Goal: Task Accomplishment & Management: Use online tool/utility

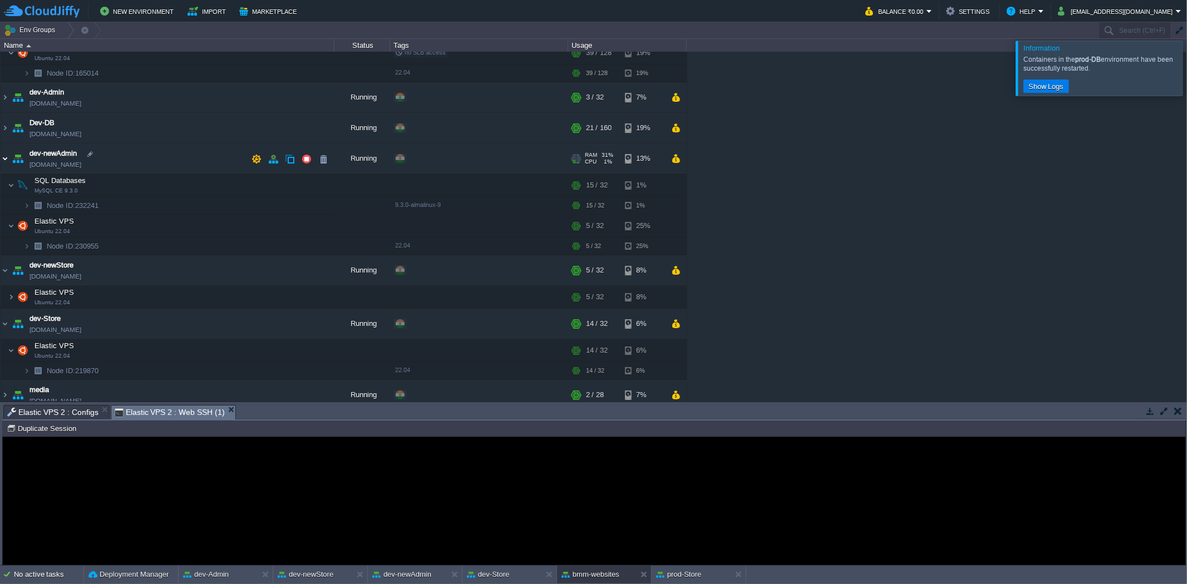
scroll to position [81, 0]
click at [233, 357] on td at bounding box center [234, 351] width 17 height 17
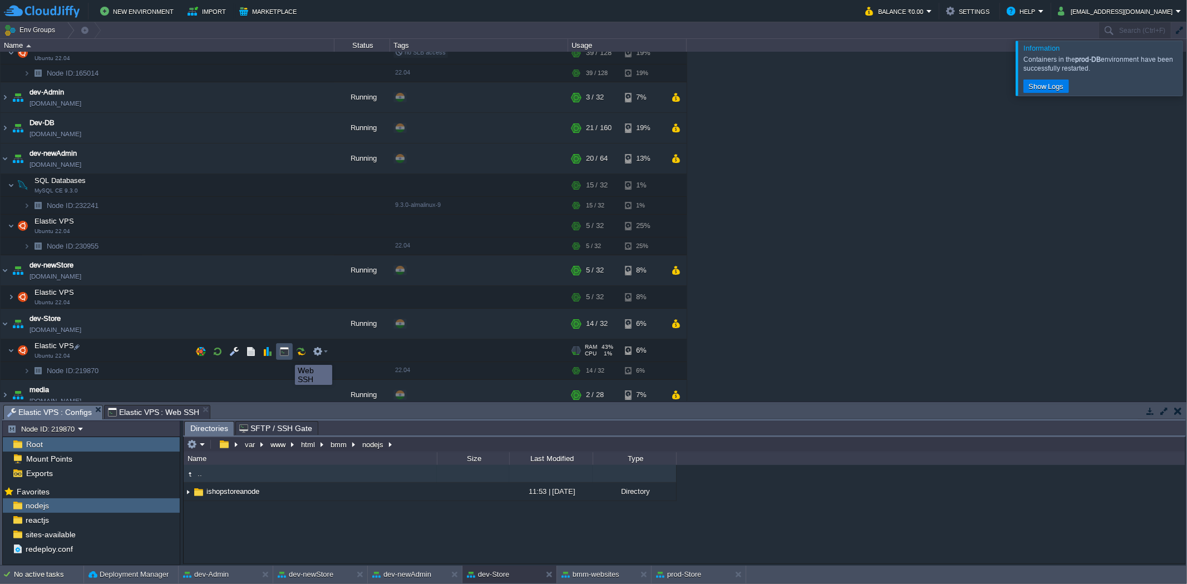
click at [287, 355] on button "button" at bounding box center [284, 352] width 10 height 10
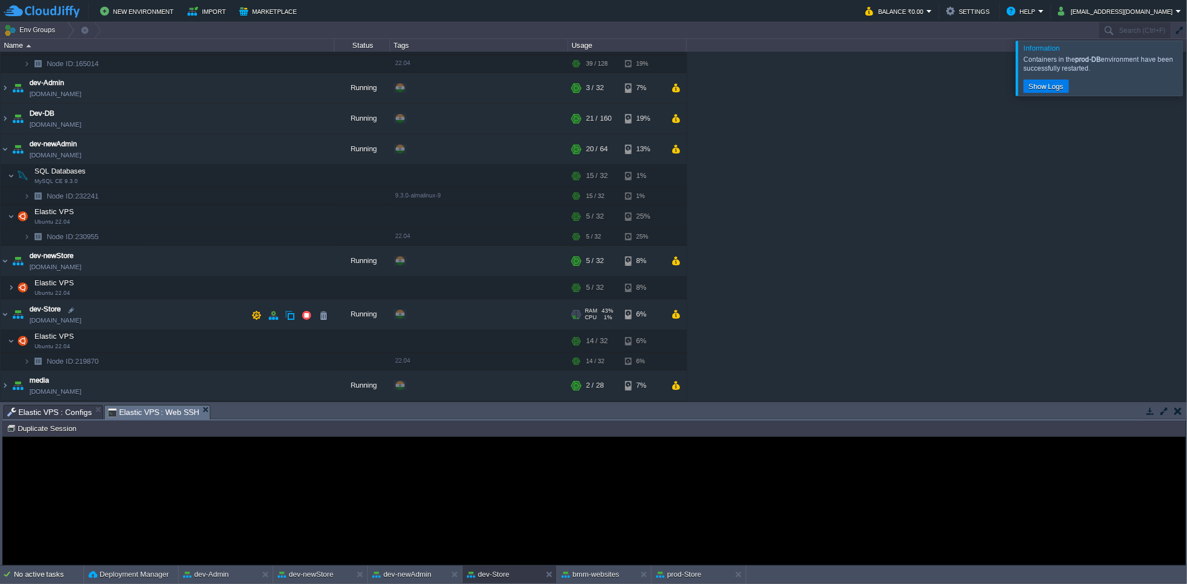
scroll to position [91, 0]
click at [3, 147] on img at bounding box center [5, 149] width 9 height 30
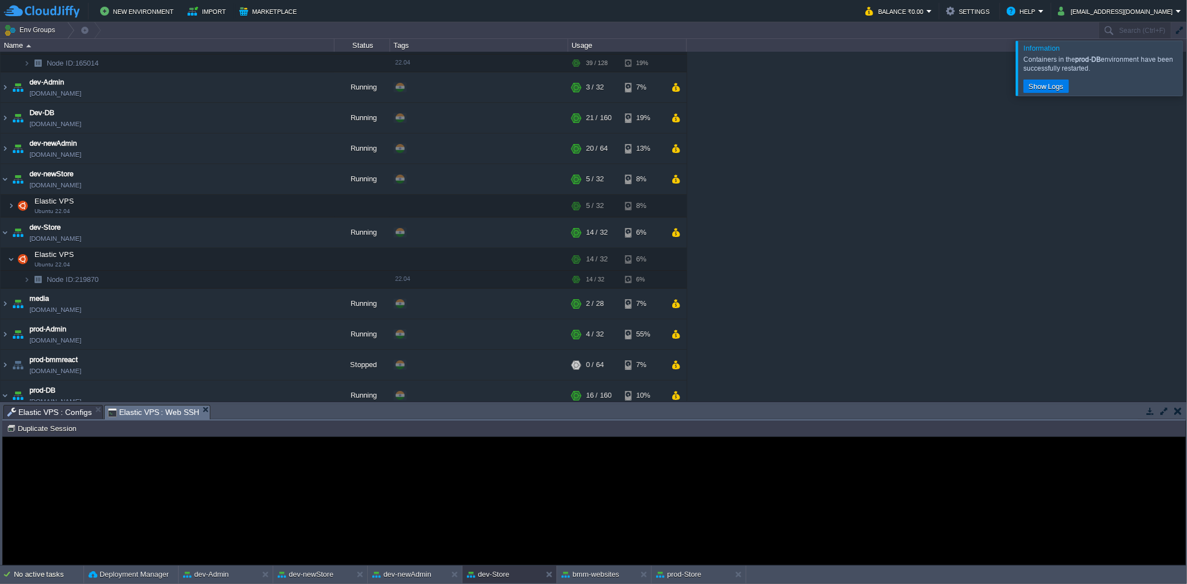
click at [0, 116] on table "bmm-websites [DOMAIN_NAME] Running + Add to Env Group RAM 21% CPU 14% 54 / 256 …" at bounding box center [343, 329] width 687 height 738
click at [6, 115] on img at bounding box center [5, 118] width 9 height 30
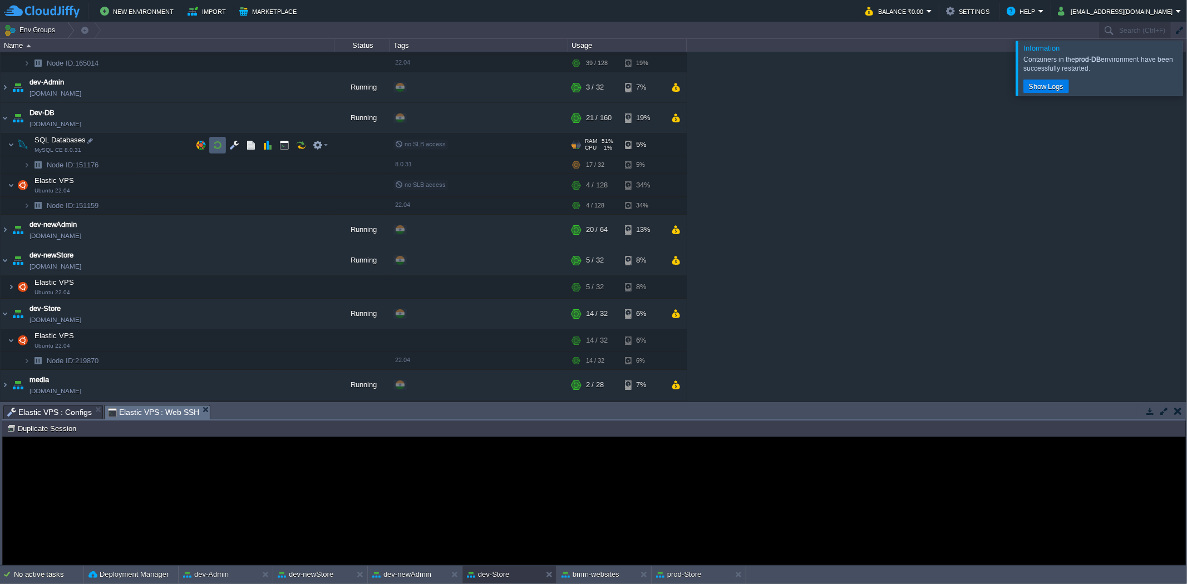
click at [215, 148] on button "button" at bounding box center [218, 145] width 10 height 10
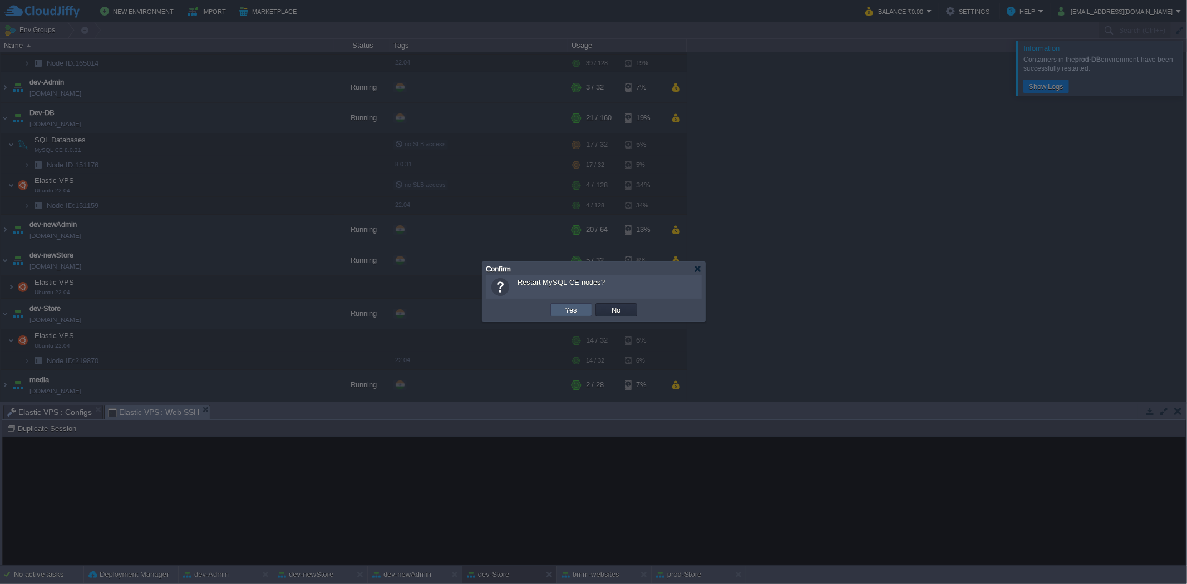
click at [585, 313] on td "Yes" at bounding box center [571, 309] width 42 height 13
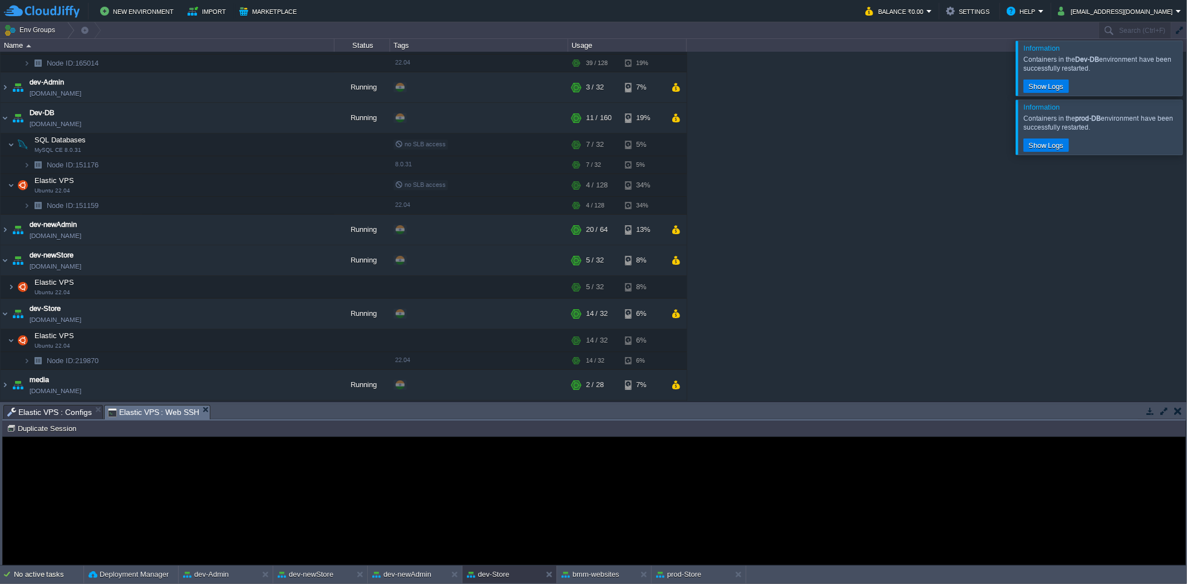
click at [145, 409] on span "Elastic VPS : Web SSH" at bounding box center [154, 413] width 92 height 14
click at [67, 408] on span "Elastic VPS : Configs" at bounding box center [49, 412] width 85 height 13
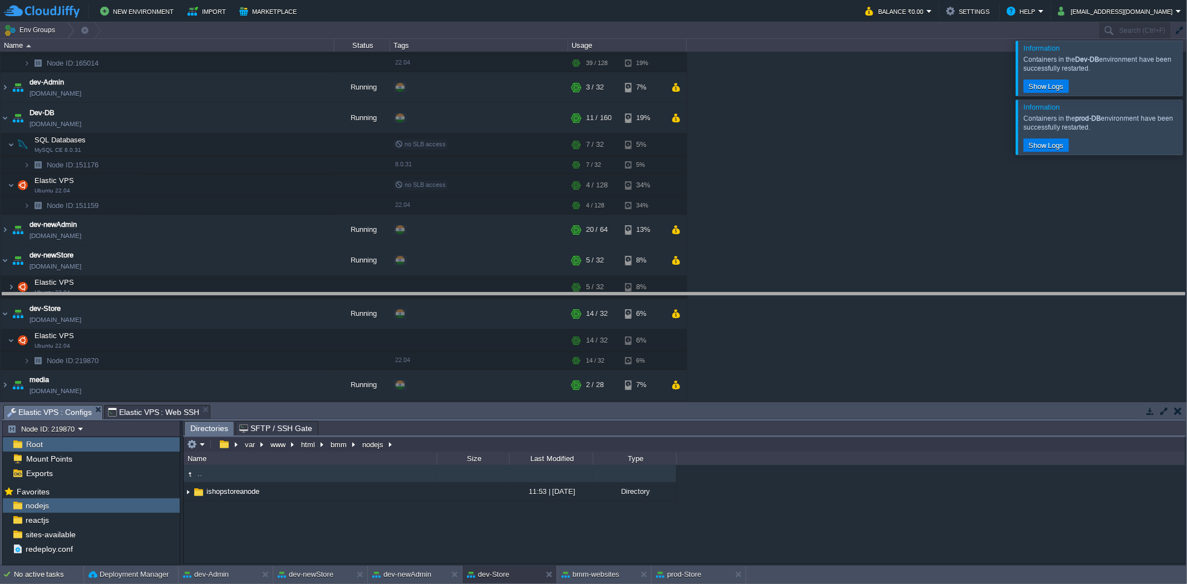
drag, startPoint x: 283, startPoint y: 416, endPoint x: 314, endPoint y: 256, distance: 162.8
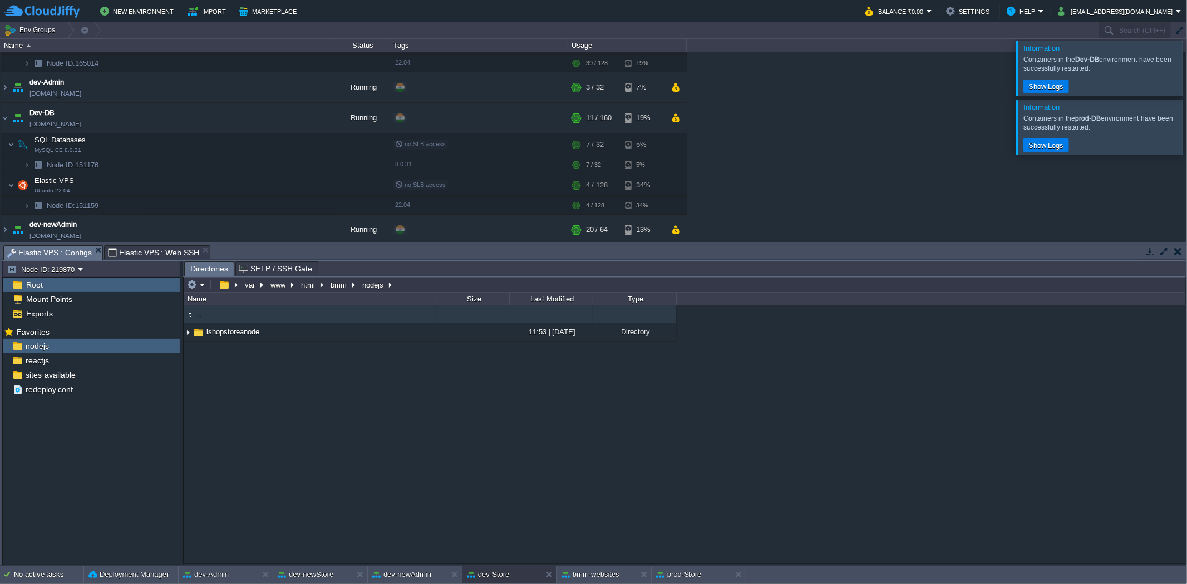
click at [163, 255] on span "Elastic VPS : Web SSH" at bounding box center [154, 252] width 92 height 13
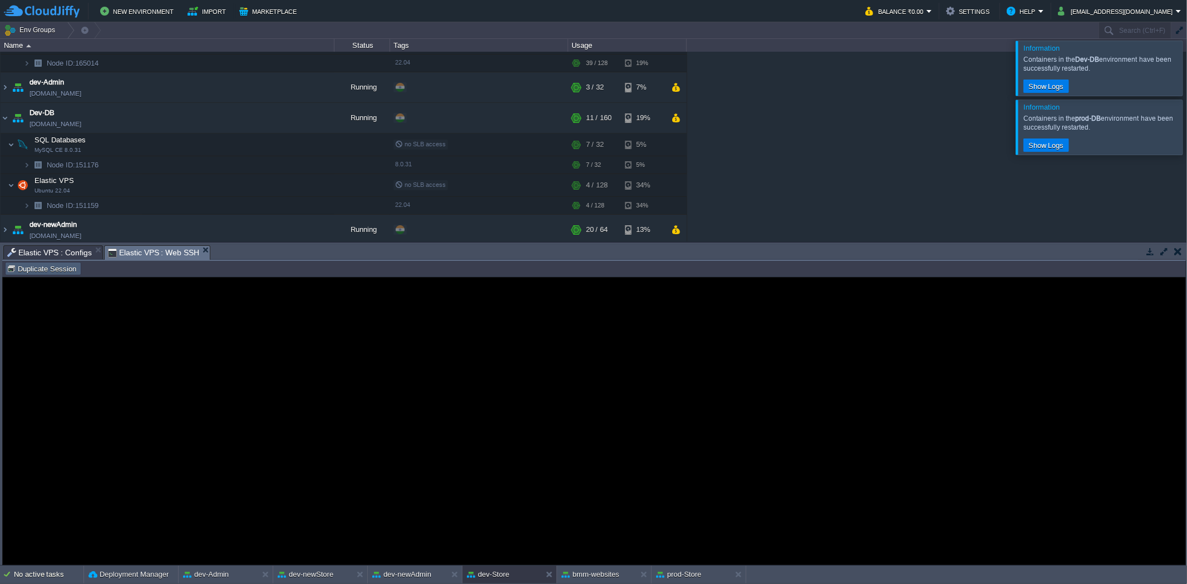
click at [57, 269] on button "Duplicate Session" at bounding box center [43, 269] width 73 height 10
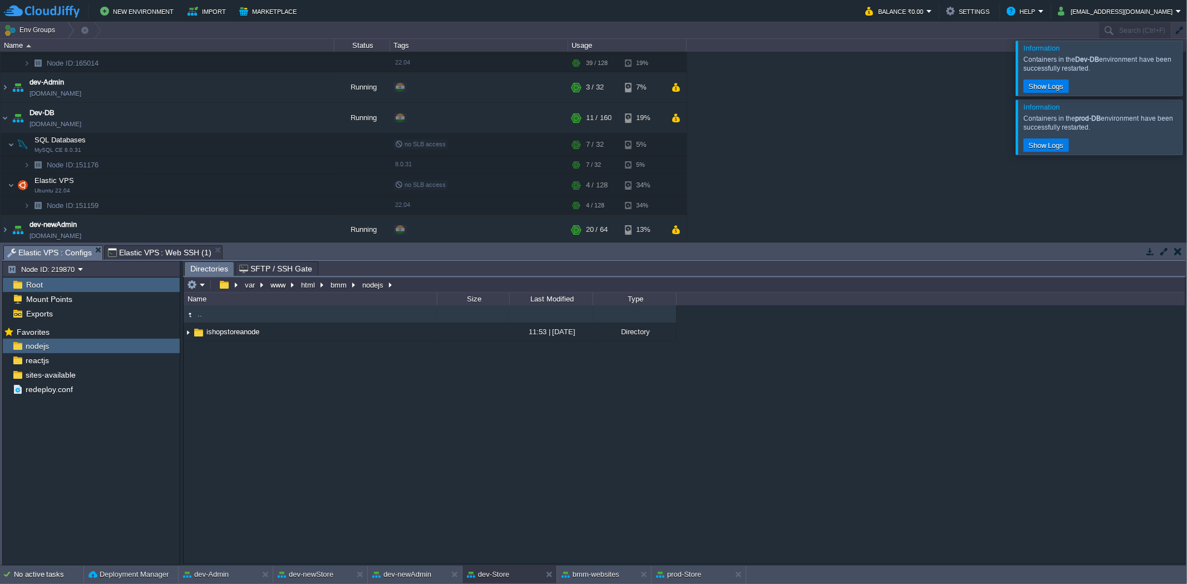
click at [77, 253] on span "Elastic VPS : Configs" at bounding box center [49, 253] width 85 height 14
click at [299, 334] on em at bounding box center [295, 332] width 15 height 10
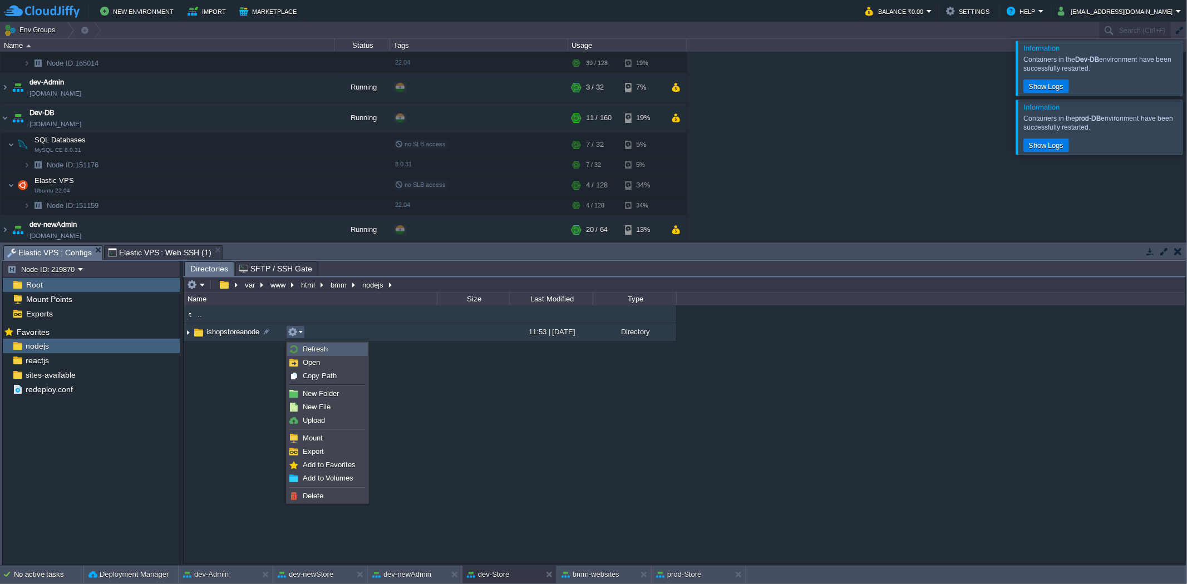
click at [315, 351] on span "Refresh" at bounding box center [315, 349] width 25 height 8
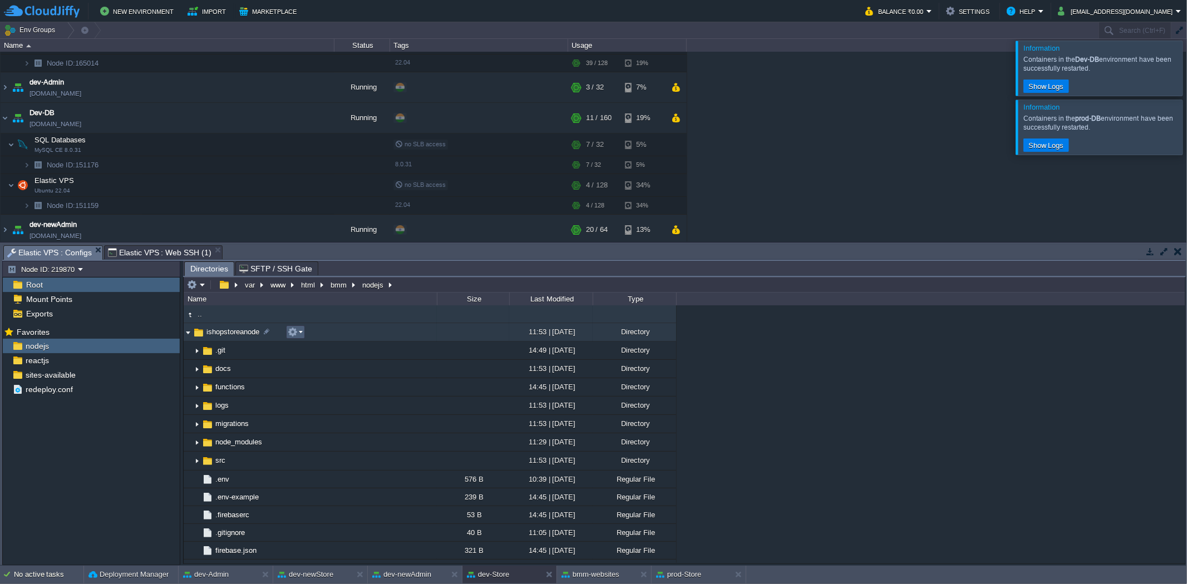
click at [299, 333] on em at bounding box center [295, 332] width 15 height 10
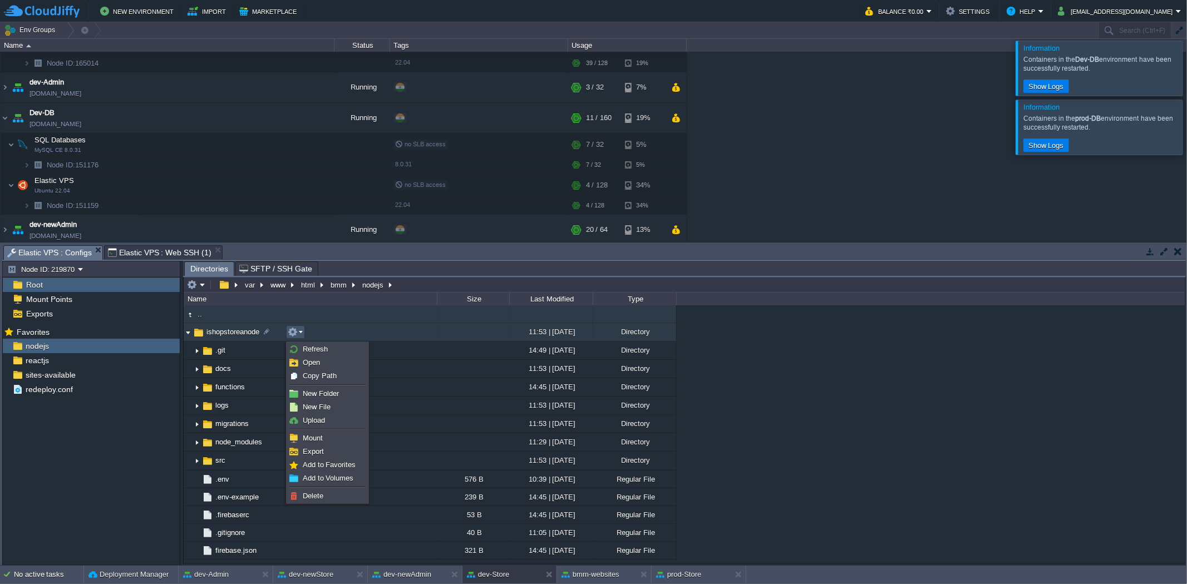
scroll to position [0, 0]
click at [312, 373] on span "Copy Path" at bounding box center [320, 376] width 34 height 8
type textarea "/var/www/html/bmm/nodejs/ishopstoreanode"
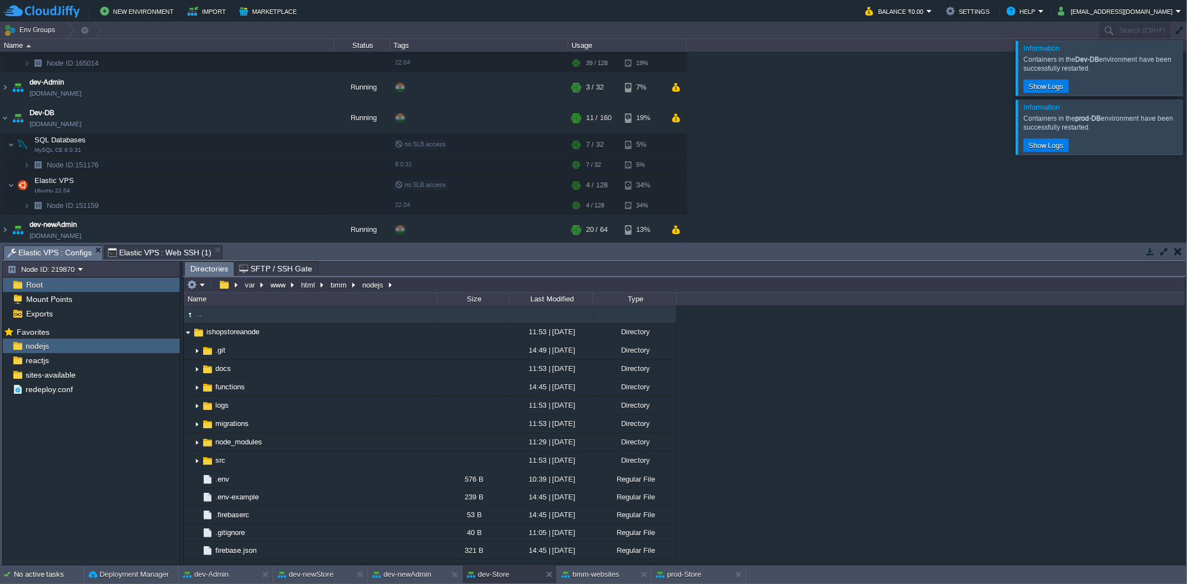
type input "#000000"
click at [173, 254] on span "Elastic VPS : Web SSH (1)" at bounding box center [159, 252] width 103 height 13
click at [40, 248] on span "Elastic VPS : Configs" at bounding box center [49, 253] width 85 height 14
click at [80, 354] on div "reactjs" at bounding box center [91, 360] width 177 height 14
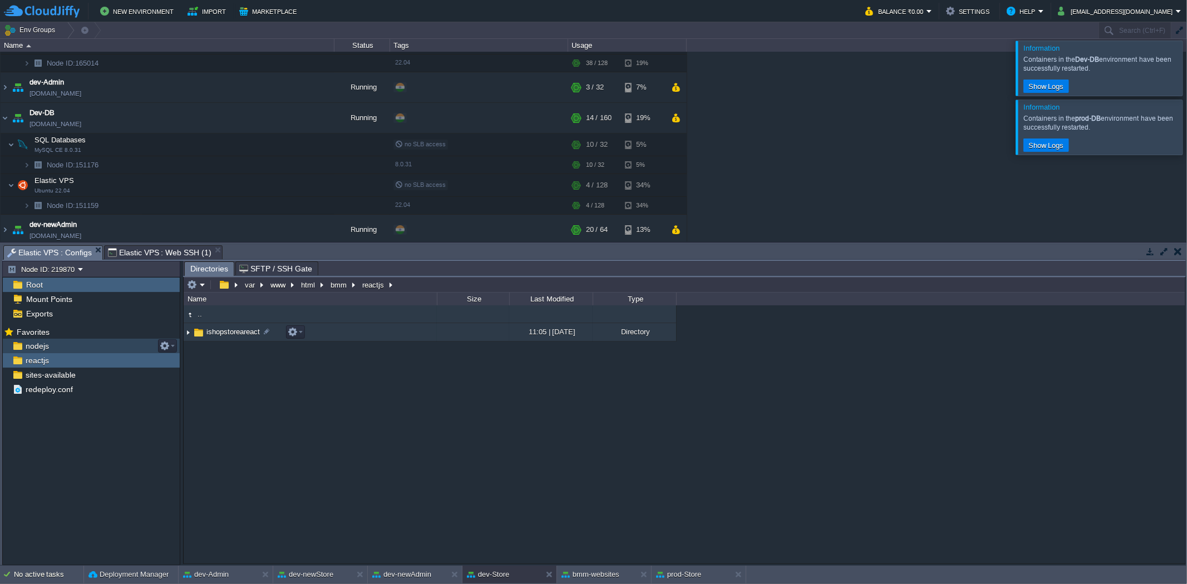
click at [245, 332] on span "ishopstoreareact" at bounding box center [233, 331] width 57 height 9
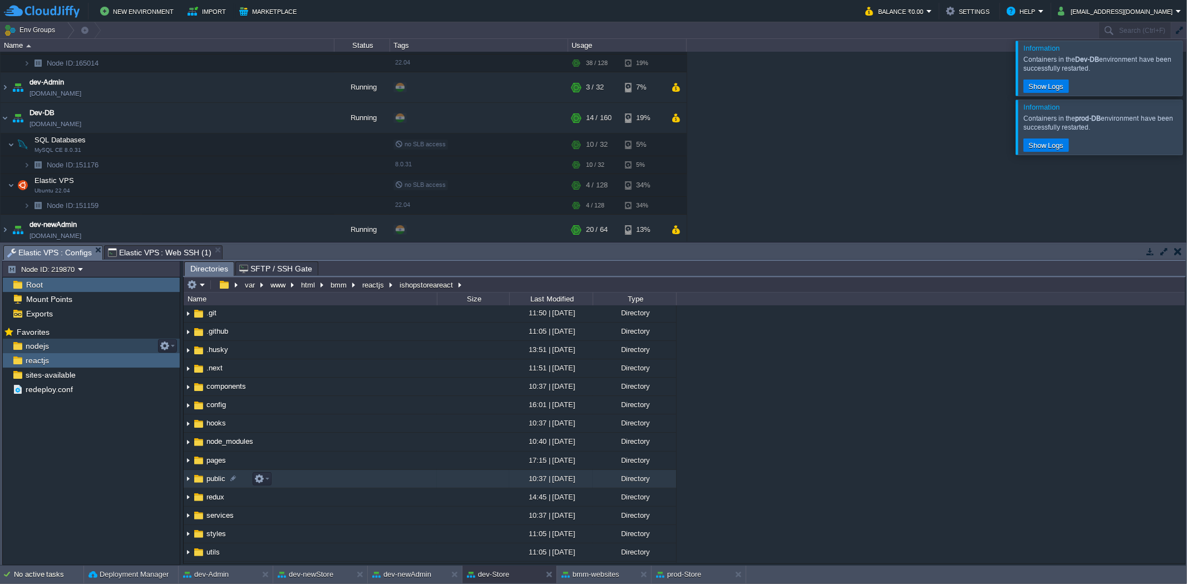
scroll to position [92, 0]
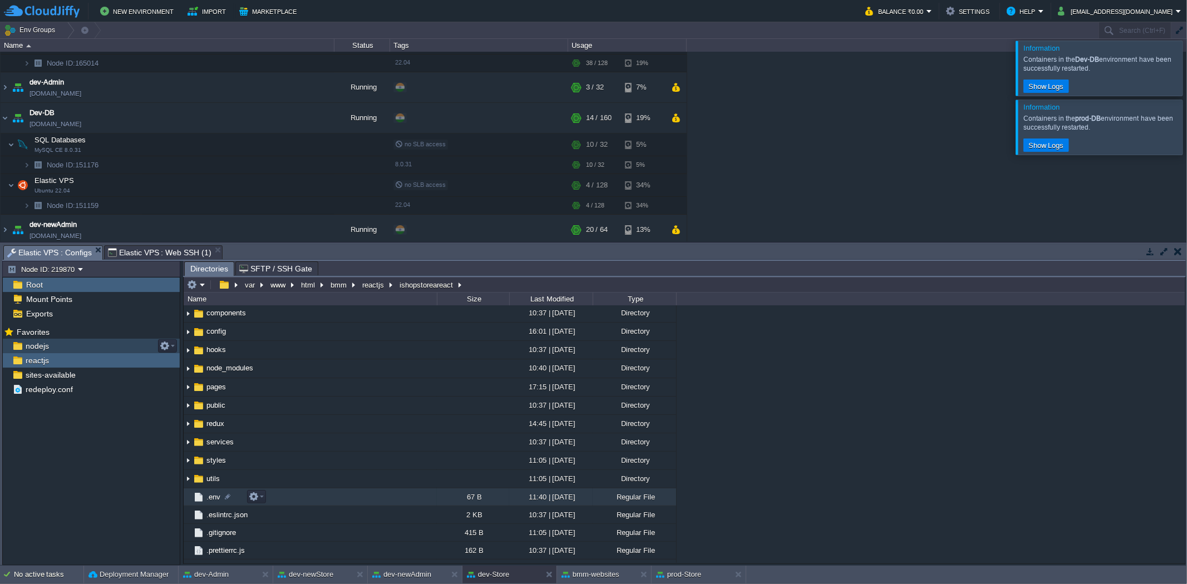
click at [205, 501] on span ".env" at bounding box center [213, 496] width 17 height 9
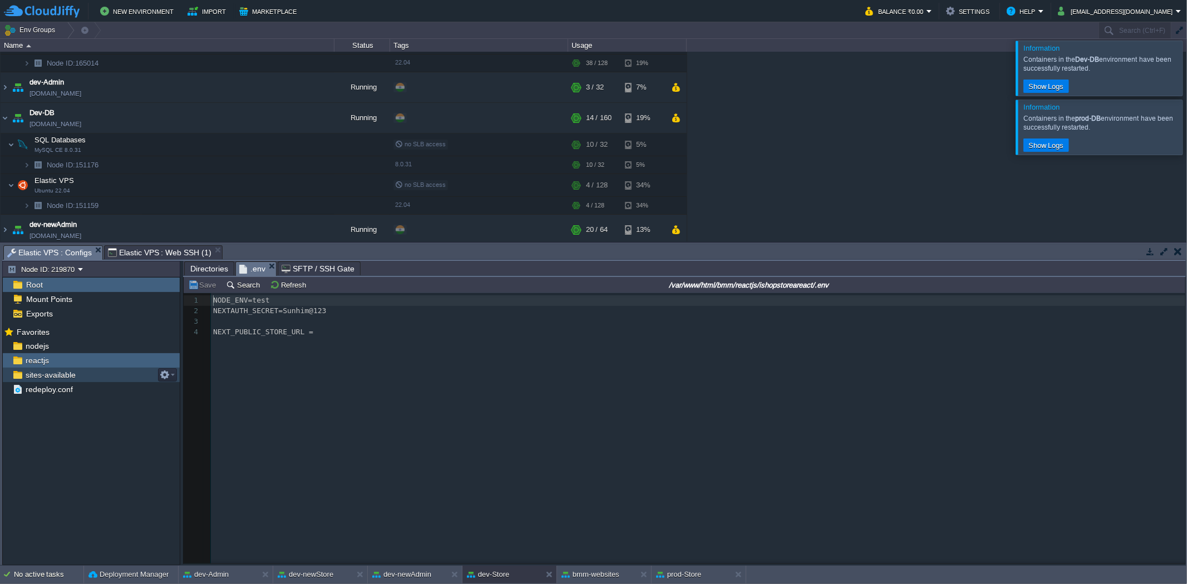
scroll to position [3, 0]
click at [68, 351] on div "nodejs" at bounding box center [91, 346] width 177 height 14
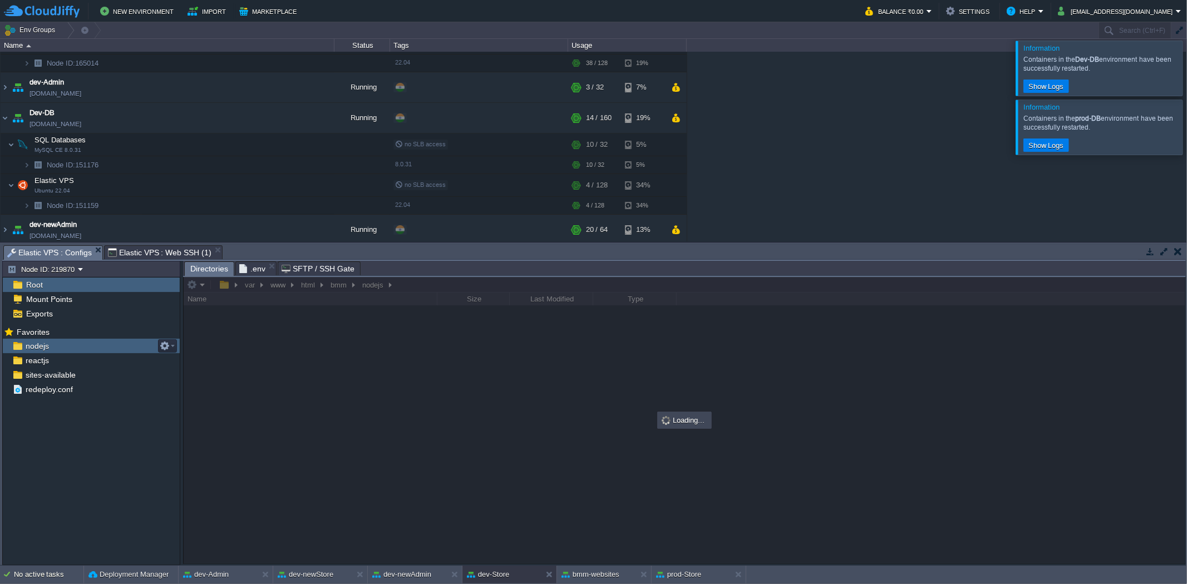
scroll to position [0, 0]
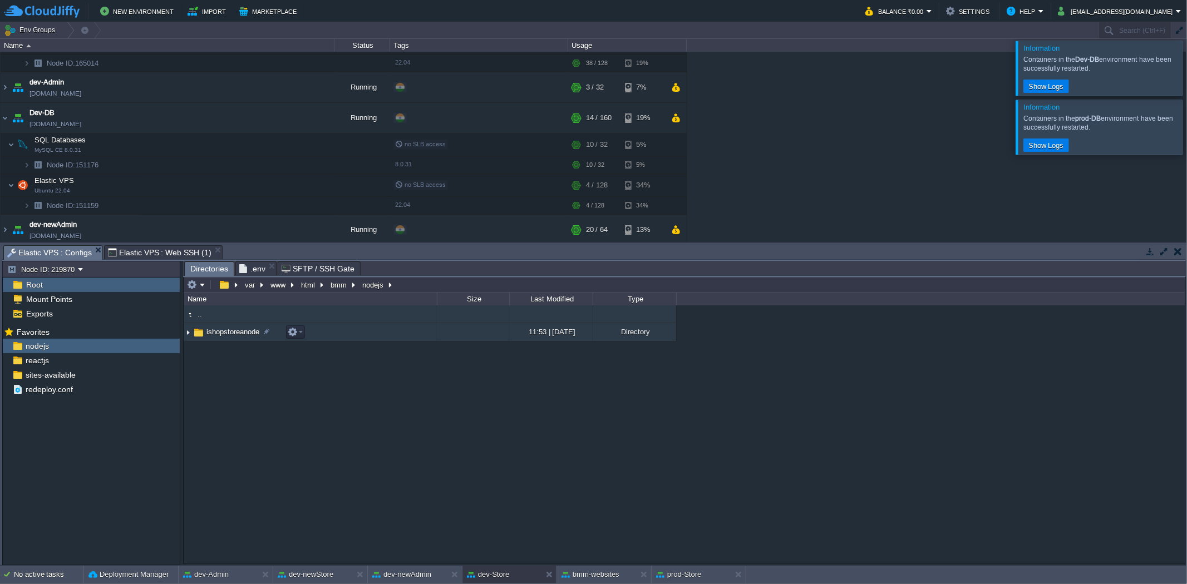
click at [208, 333] on span "ishopstoreanode" at bounding box center [233, 331] width 56 height 9
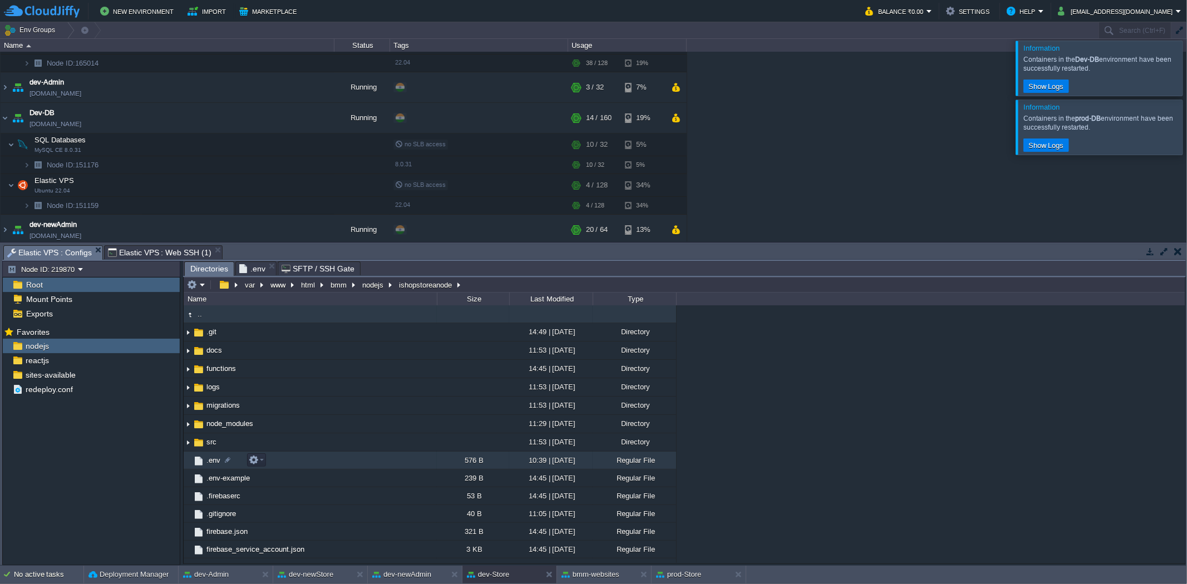
click at [207, 465] on span ".env" at bounding box center [213, 460] width 17 height 9
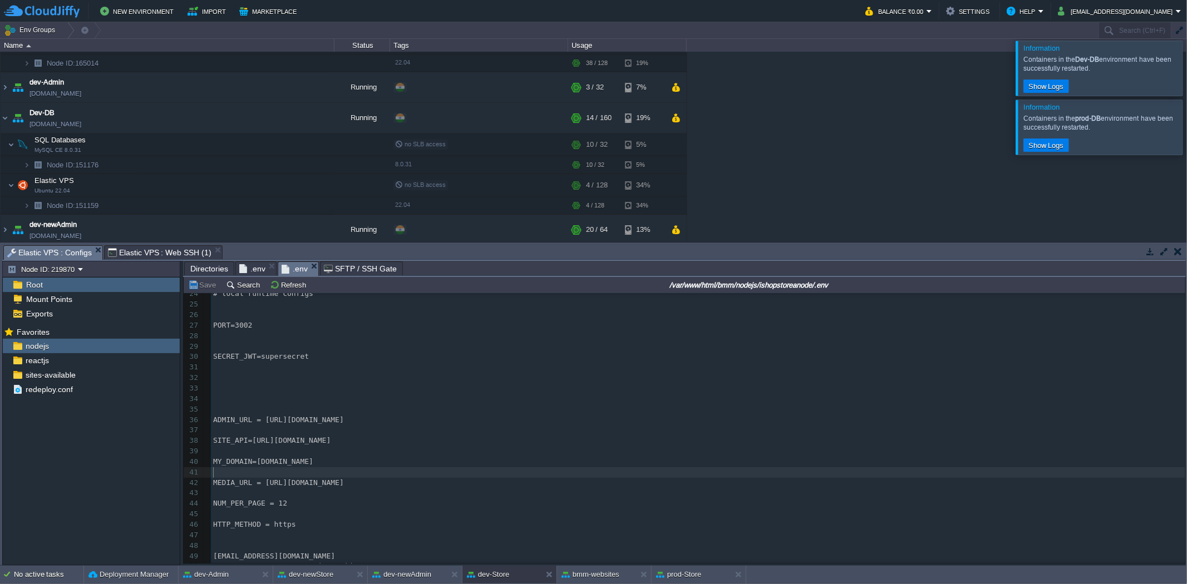
scroll to position [228, 0]
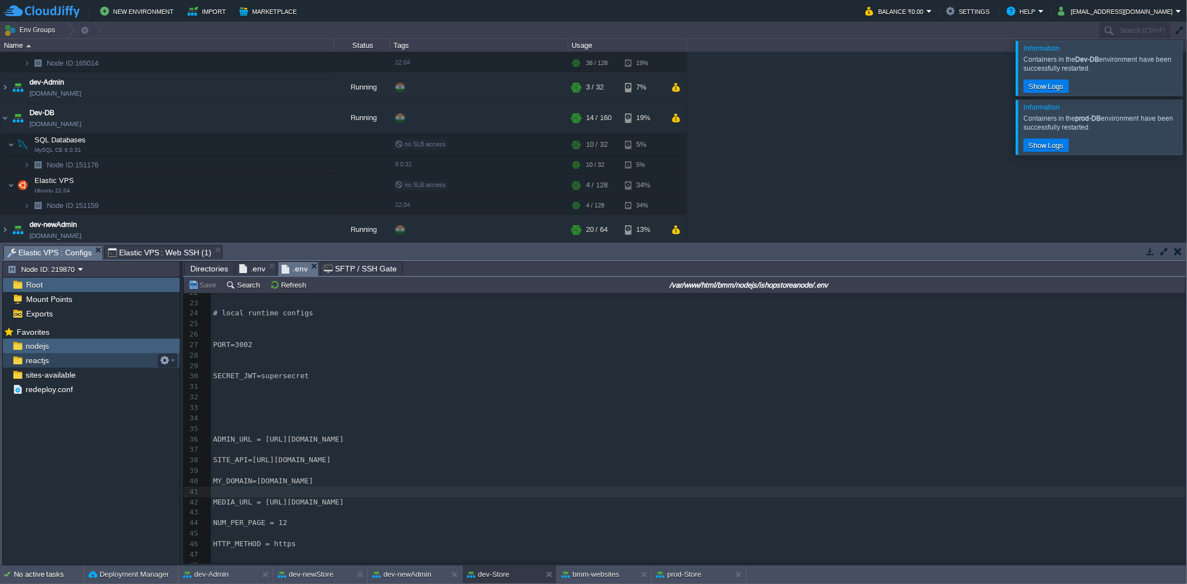
click at [55, 364] on div "reactjs" at bounding box center [91, 360] width 177 height 14
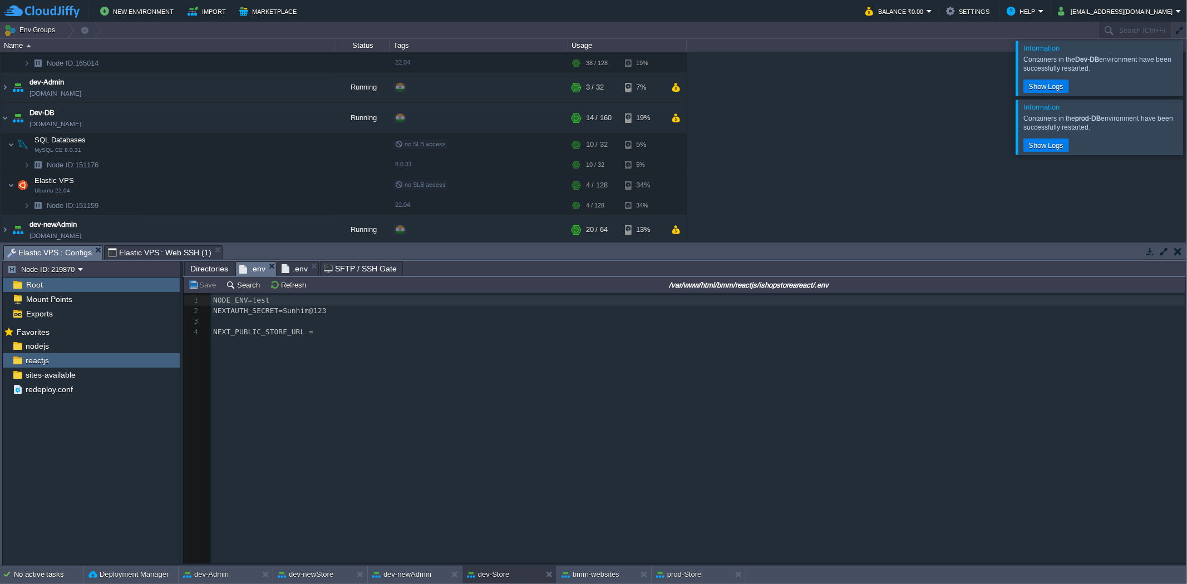
click at [246, 267] on span ".env" at bounding box center [252, 269] width 26 height 14
click at [155, 251] on span "Elastic VPS : Web SSH (1)" at bounding box center [159, 252] width 103 height 13
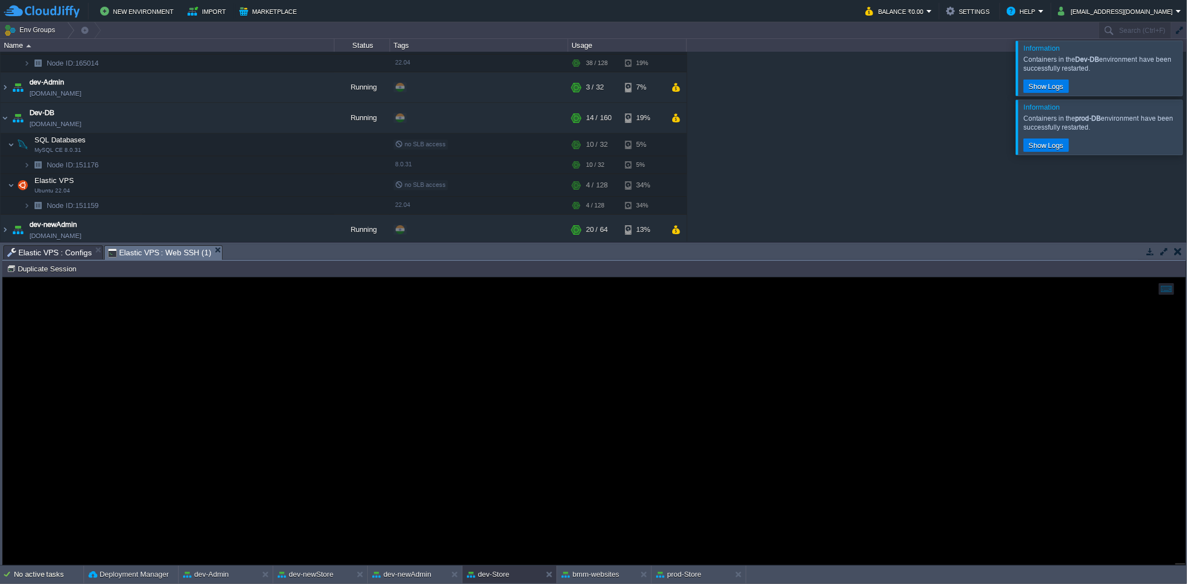
click at [72, 249] on span "Elastic VPS : Configs" at bounding box center [49, 252] width 85 height 13
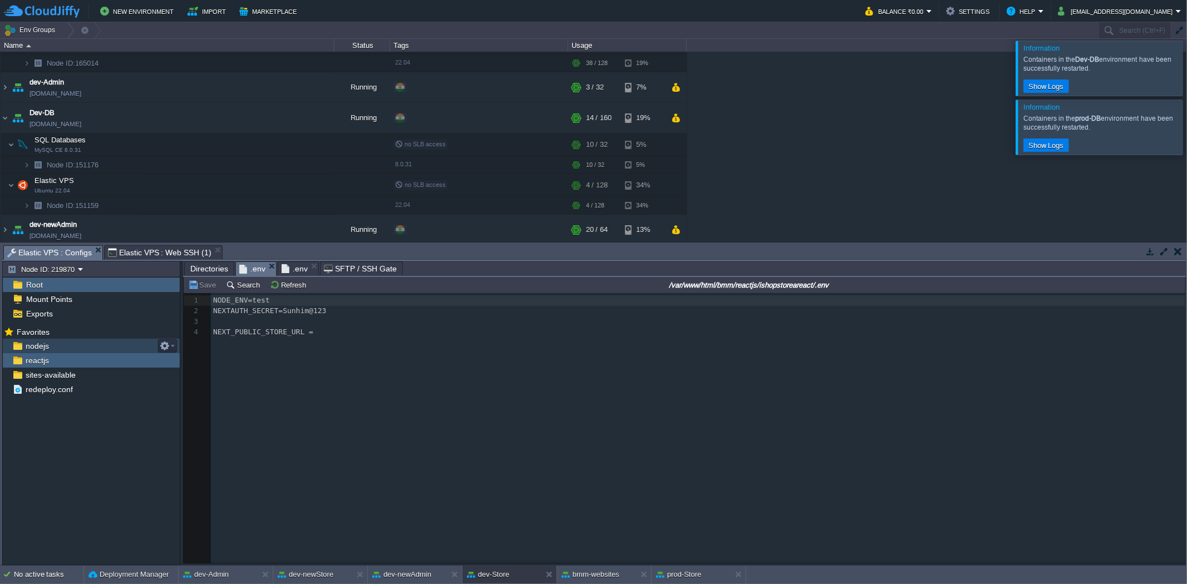
click at [91, 346] on div "nodejs" at bounding box center [91, 346] width 177 height 14
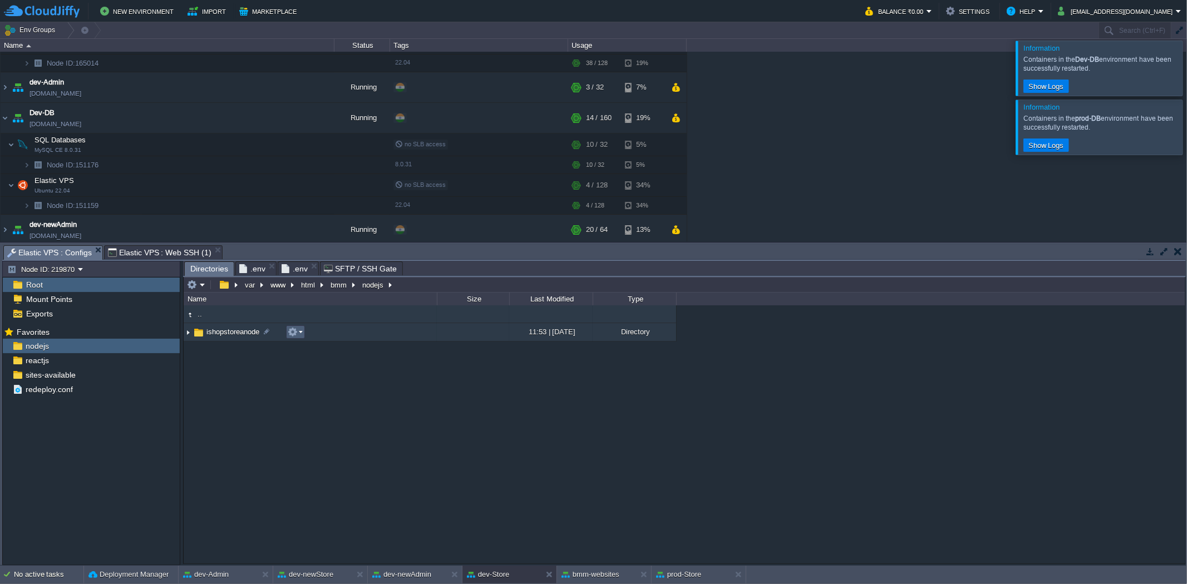
click at [298, 337] on em at bounding box center [295, 332] width 15 height 10
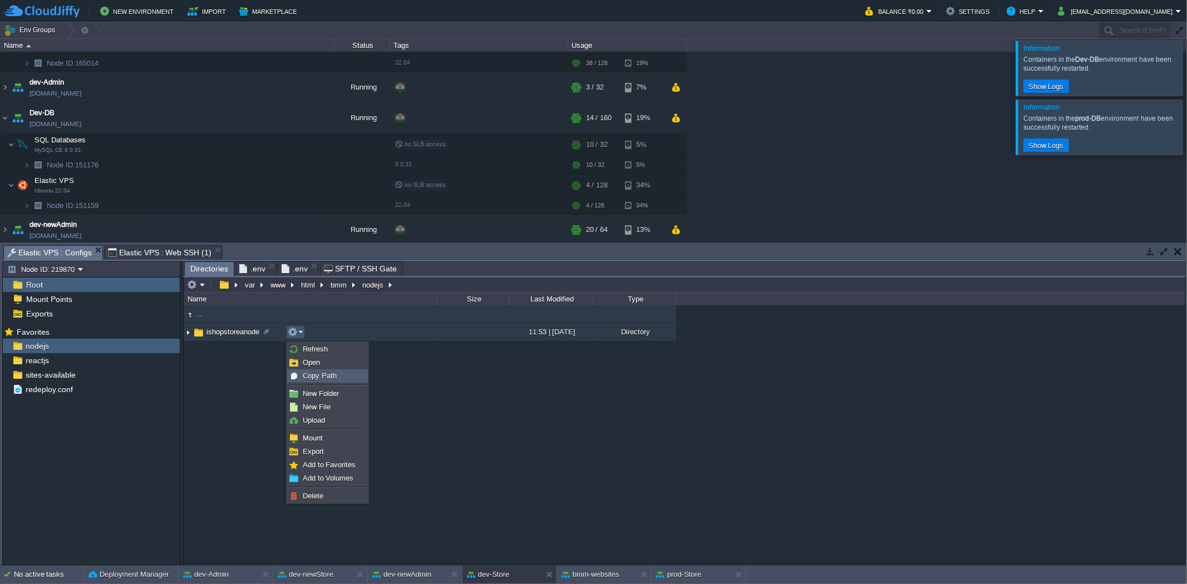
click at [307, 377] on span "Copy Path" at bounding box center [320, 376] width 34 height 8
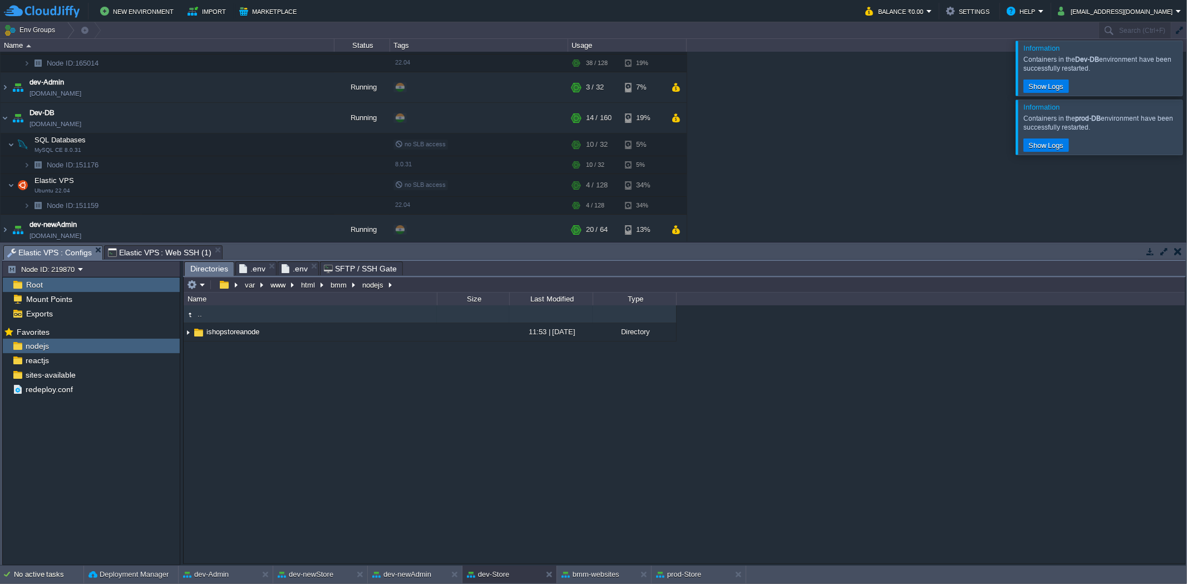
click at [184, 247] on span "Elastic VPS : Web SSH (1)" at bounding box center [159, 252] width 103 height 13
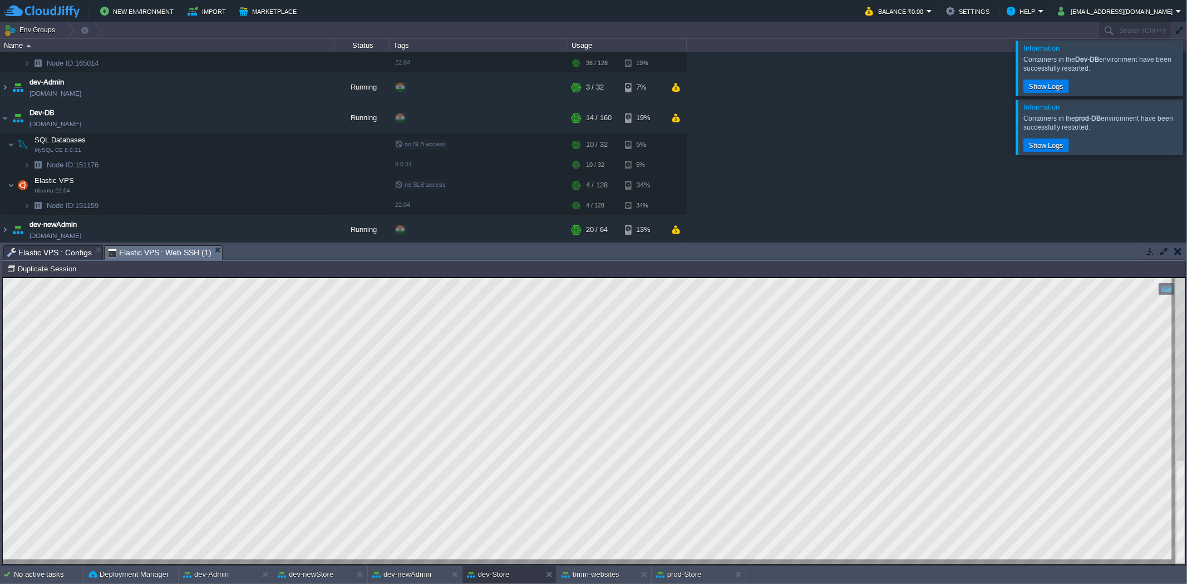
click at [1186, 121] on div at bounding box center [1200, 127] width 0 height 55
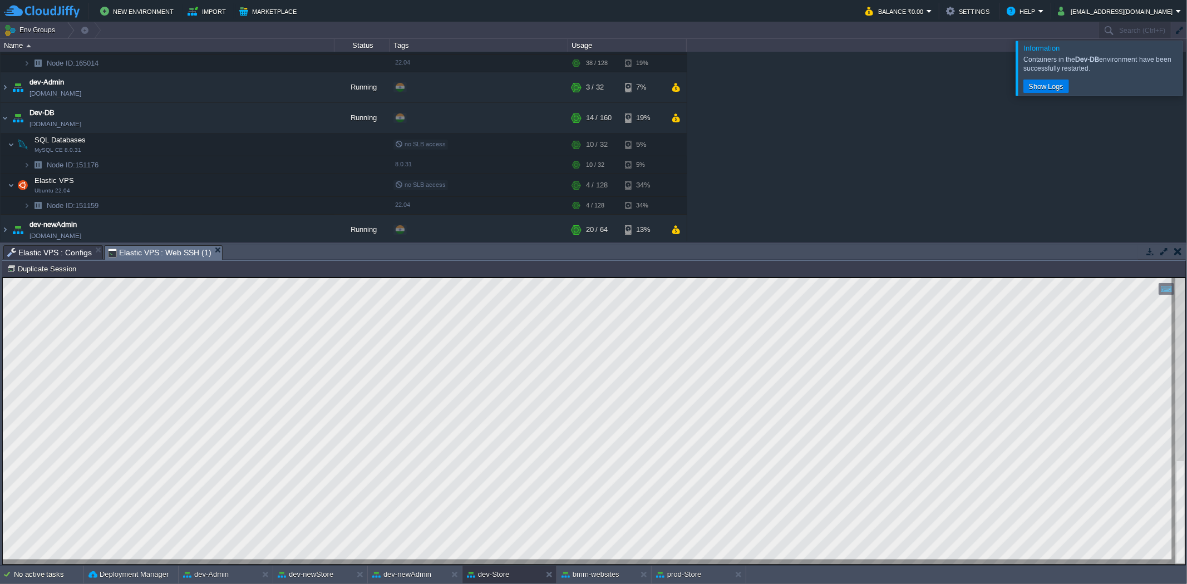
click at [1186, 80] on div at bounding box center [1200, 68] width 0 height 55
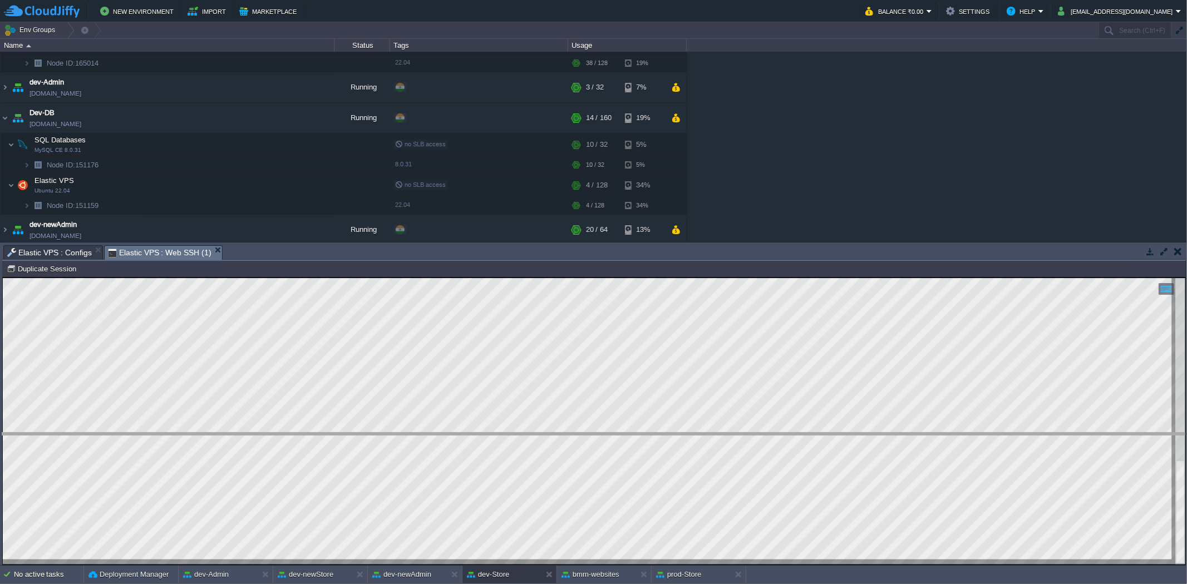
drag, startPoint x: 379, startPoint y: 254, endPoint x: 392, endPoint y: 442, distance: 188.5
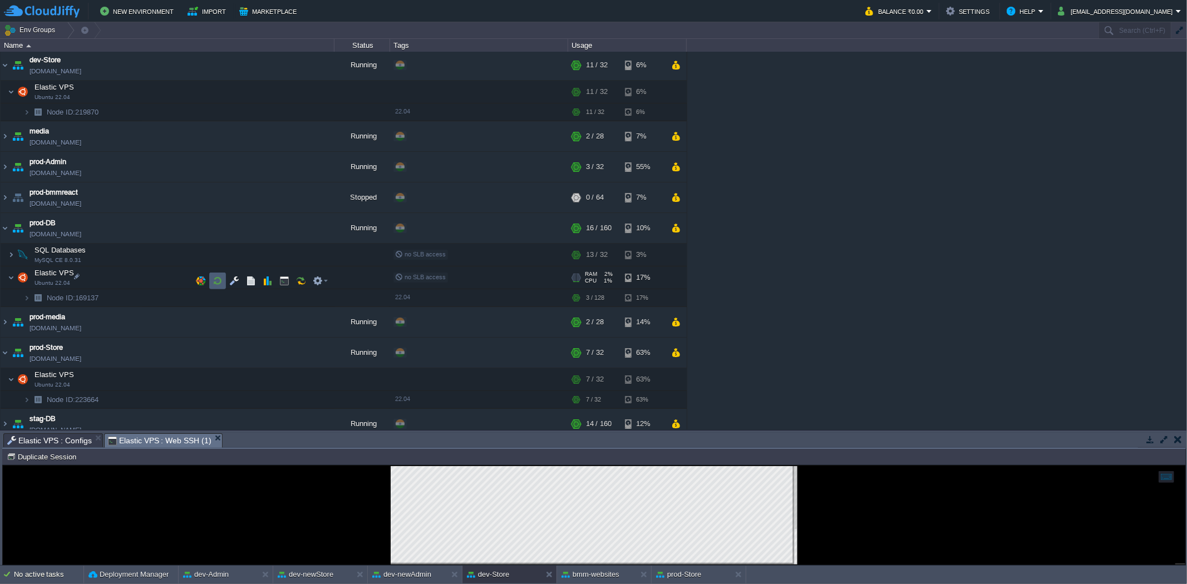
scroll to position [443, 0]
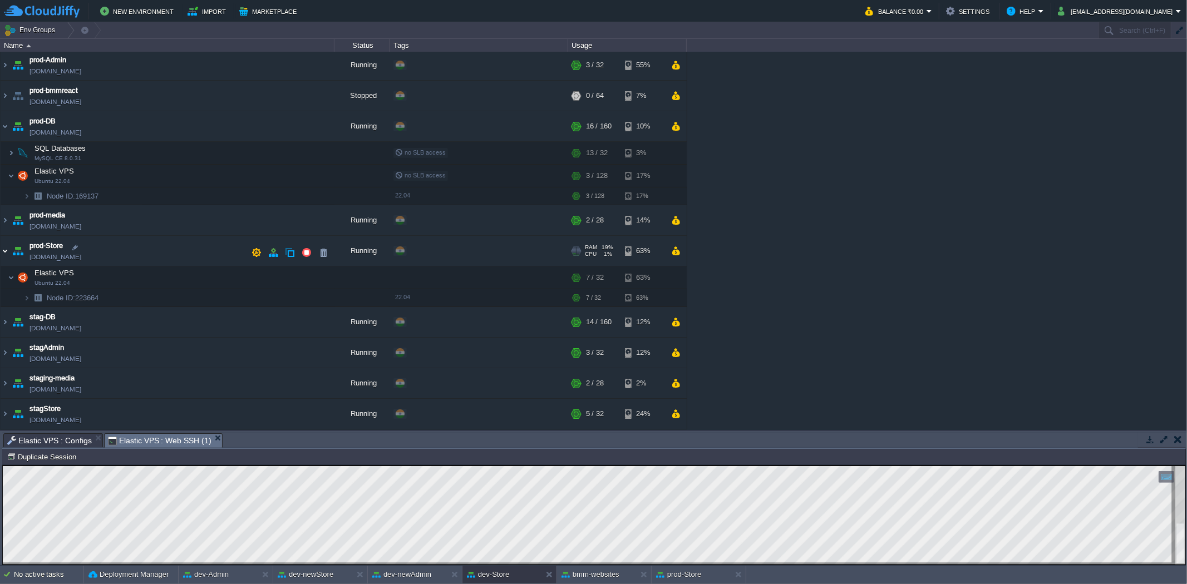
click at [6, 253] on img at bounding box center [5, 251] width 9 height 30
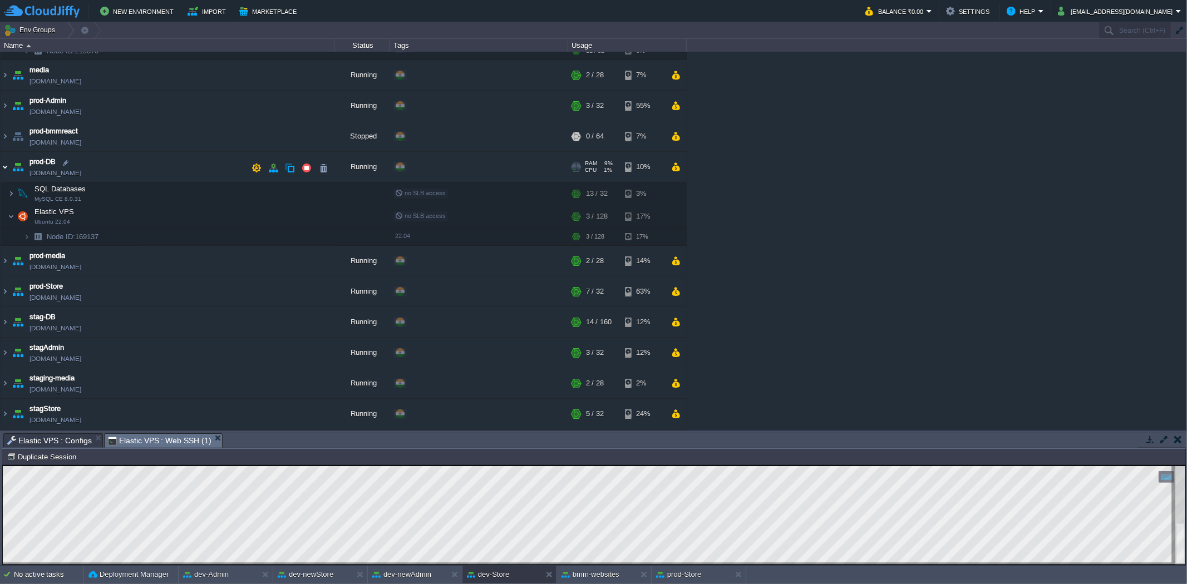
click at [8, 162] on img at bounding box center [5, 167] width 9 height 30
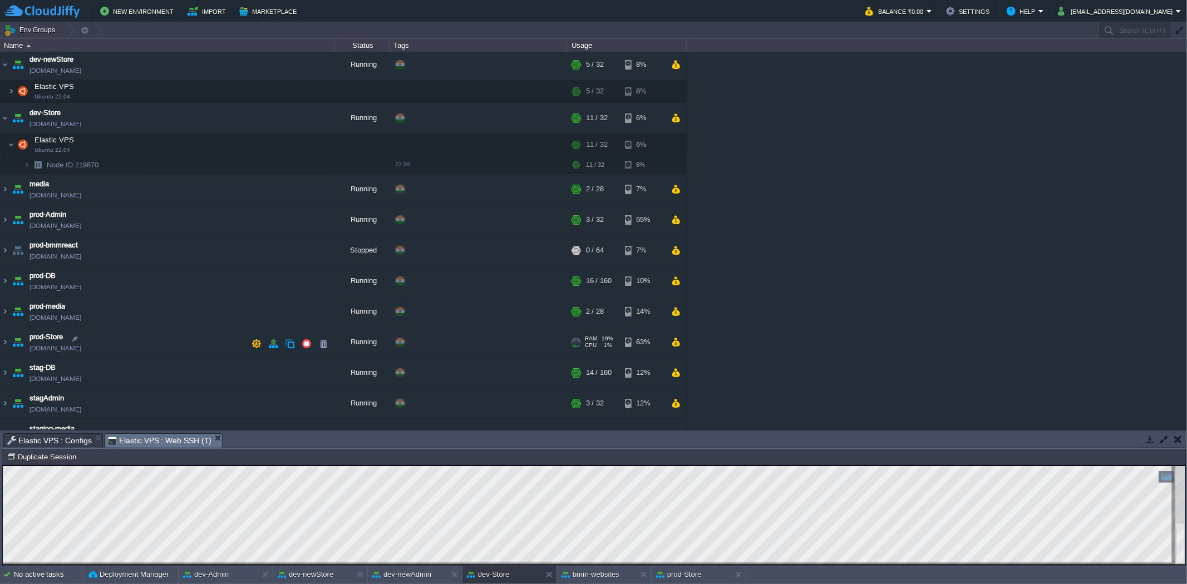
scroll to position [215, 0]
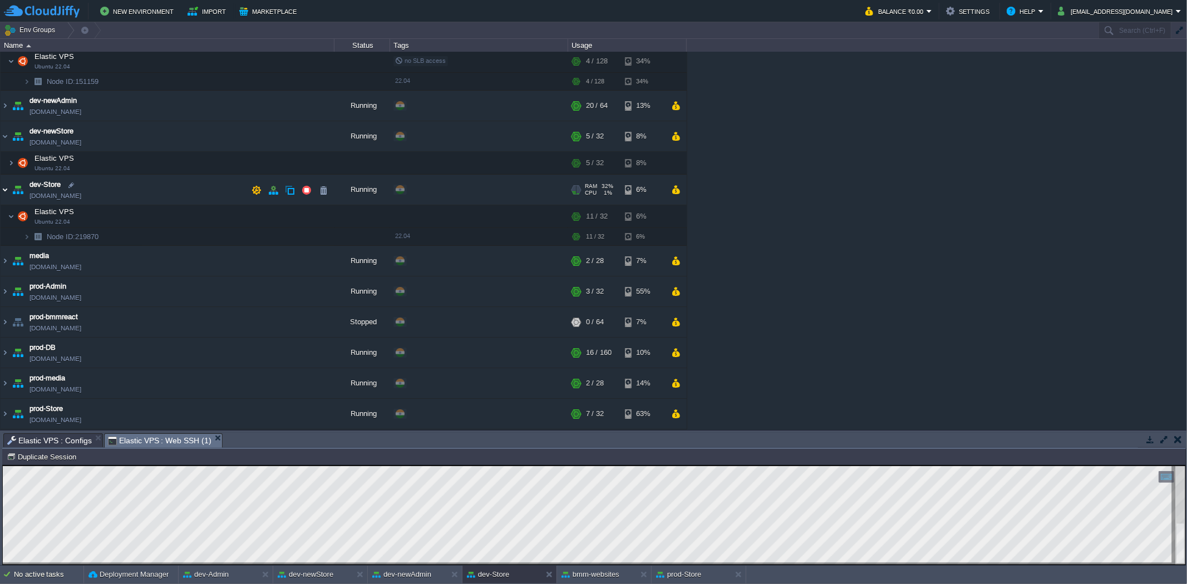
click at [6, 187] on img at bounding box center [5, 190] width 9 height 30
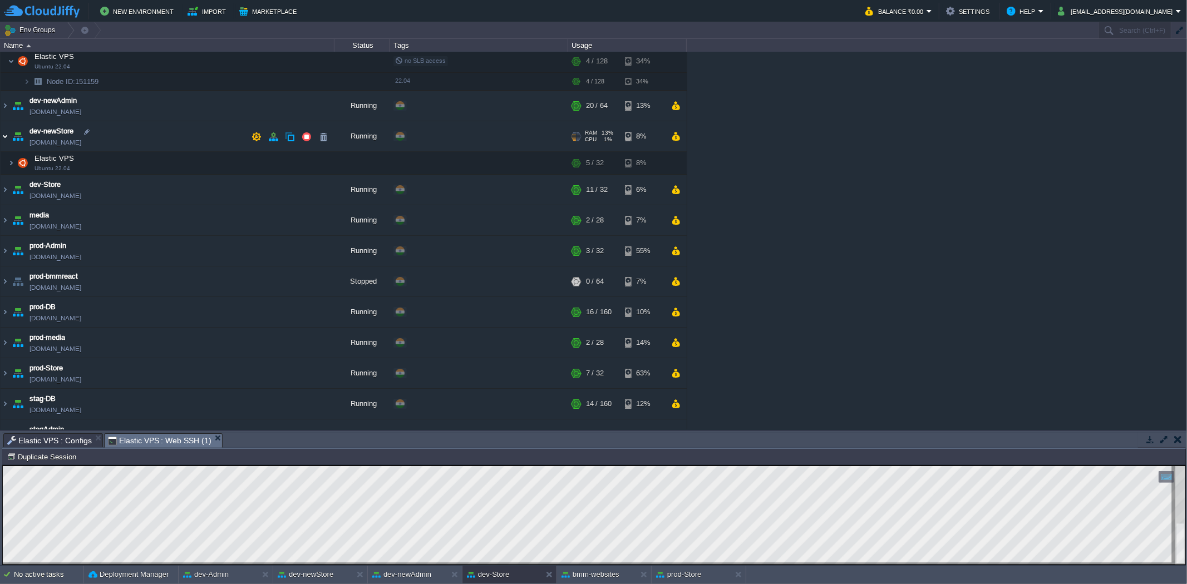
click at [4, 137] on img at bounding box center [5, 136] width 9 height 30
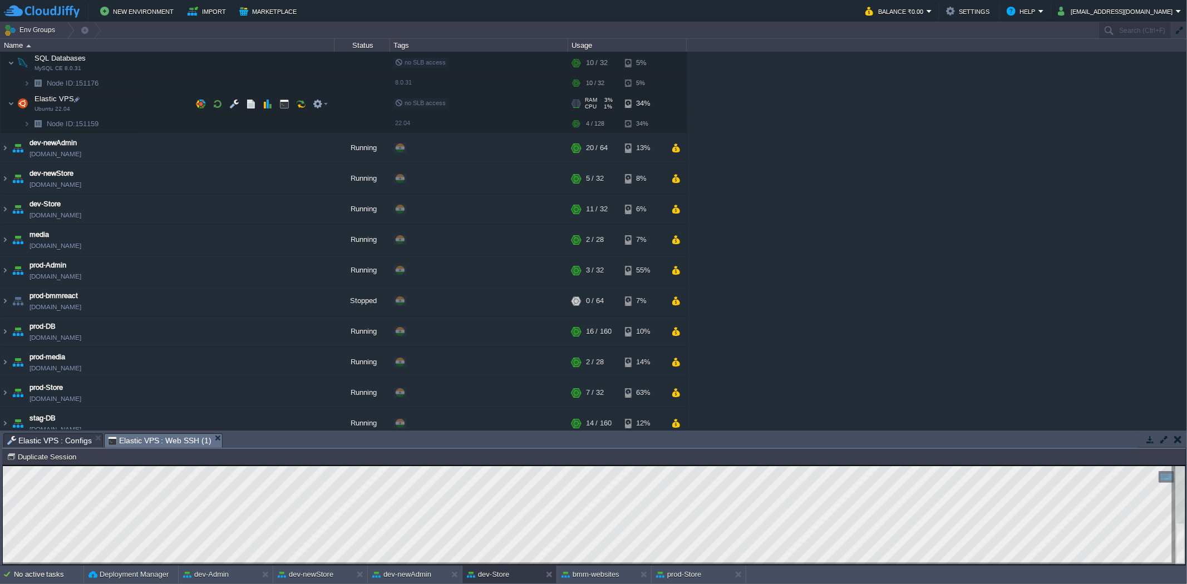
scroll to position [154, 0]
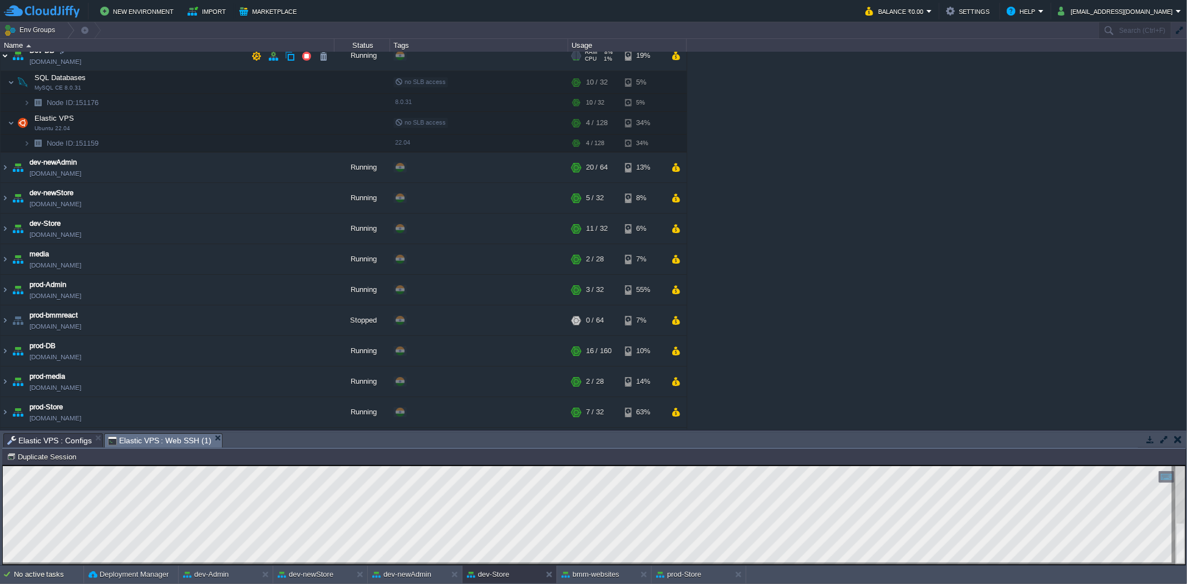
click at [6, 58] on img at bounding box center [5, 56] width 9 height 30
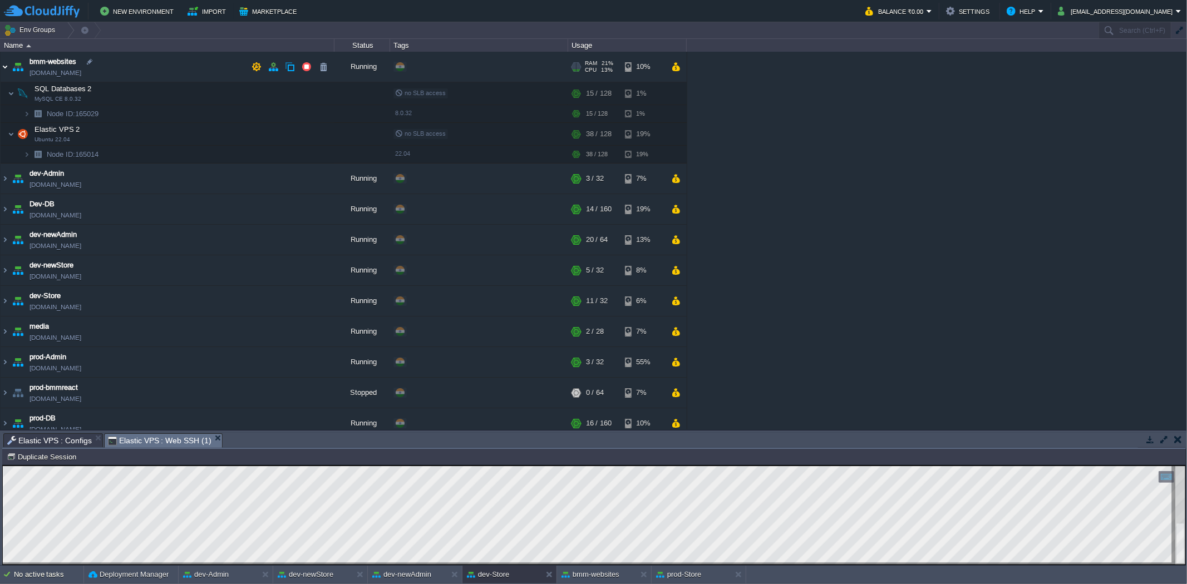
click at [8, 63] on img at bounding box center [5, 67] width 9 height 30
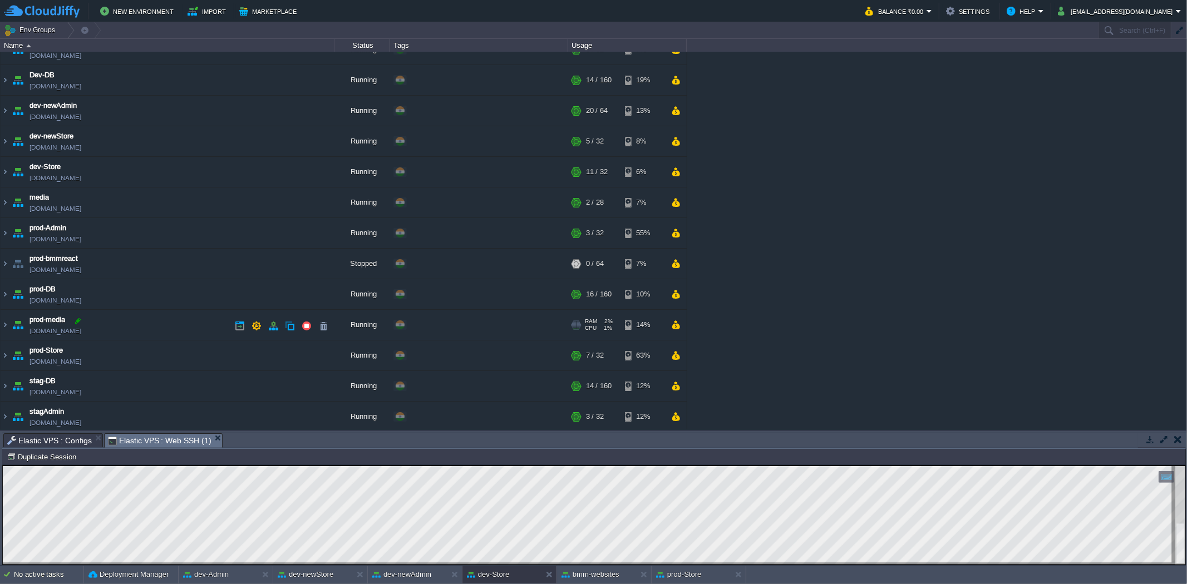
scroll to position [62, 0]
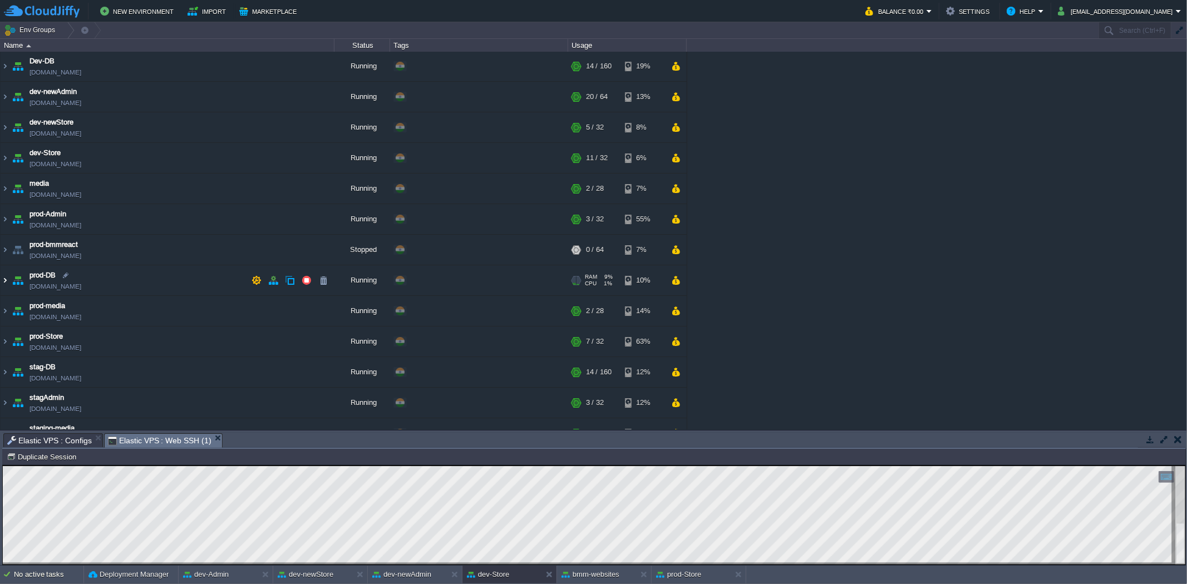
click at [4, 281] on img at bounding box center [5, 280] width 9 height 30
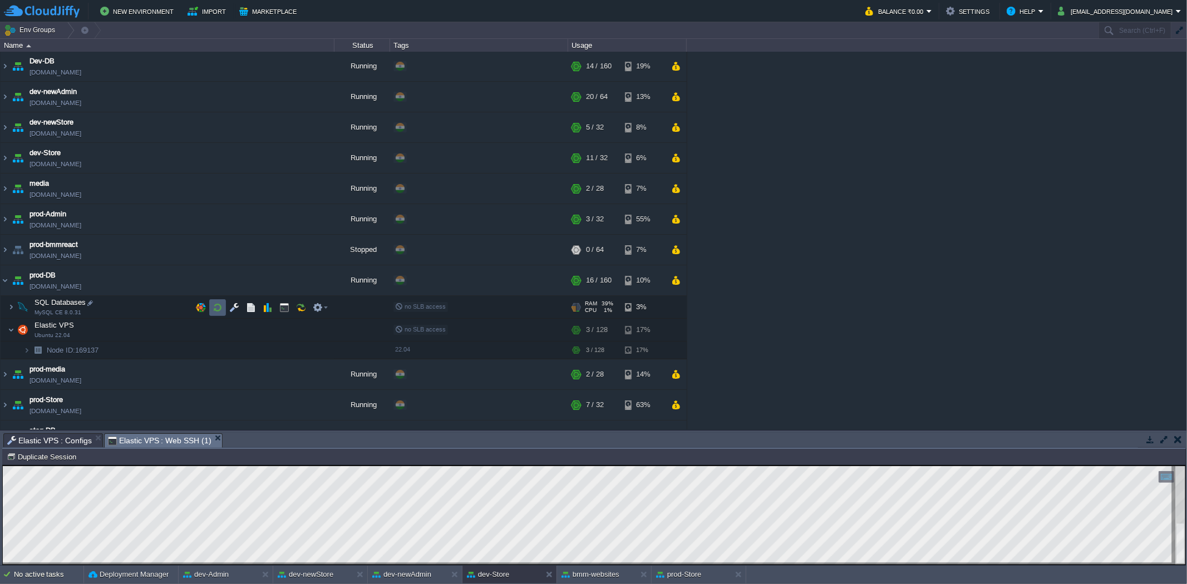
click at [224, 310] on td at bounding box center [217, 307] width 17 height 17
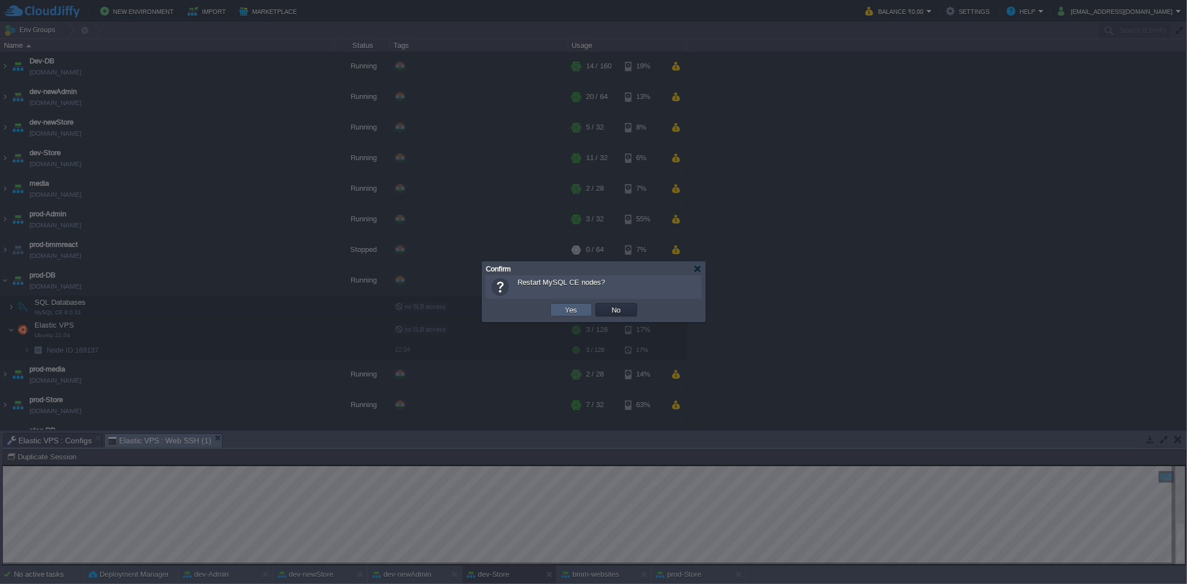
click at [581, 314] on td "Yes" at bounding box center [571, 309] width 42 height 13
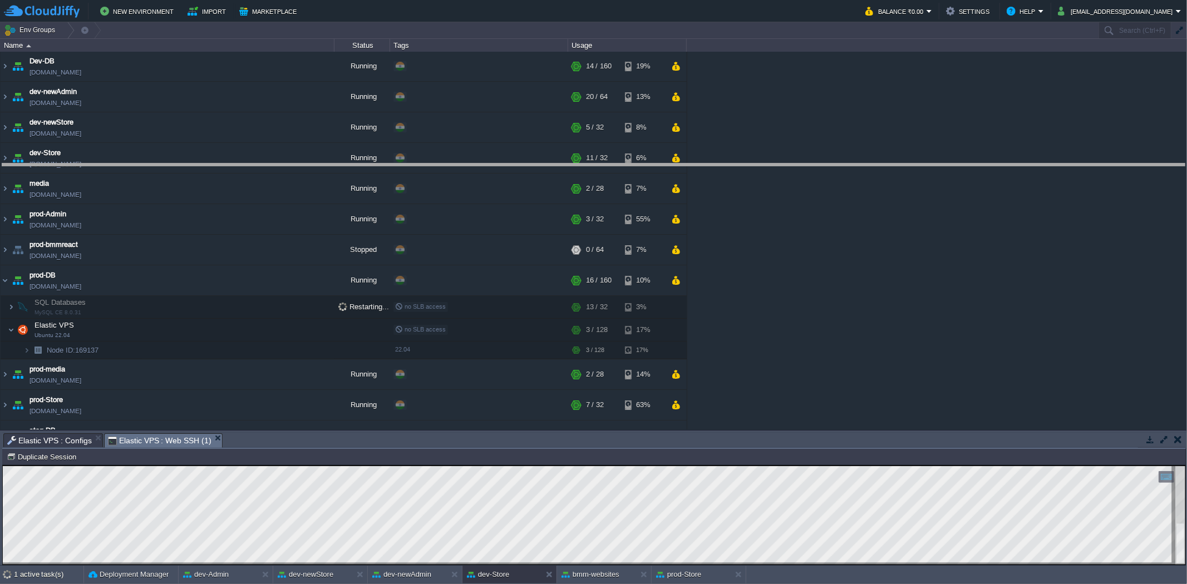
drag, startPoint x: 391, startPoint y: 438, endPoint x: 398, endPoint y: 169, distance: 269.4
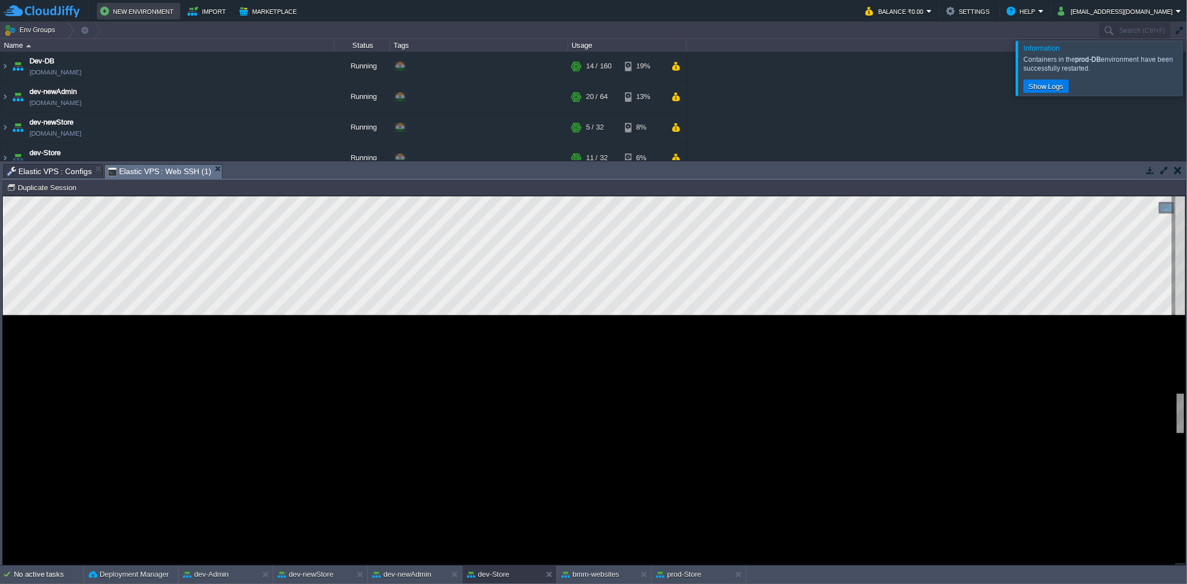
scroll to position [209, 0]
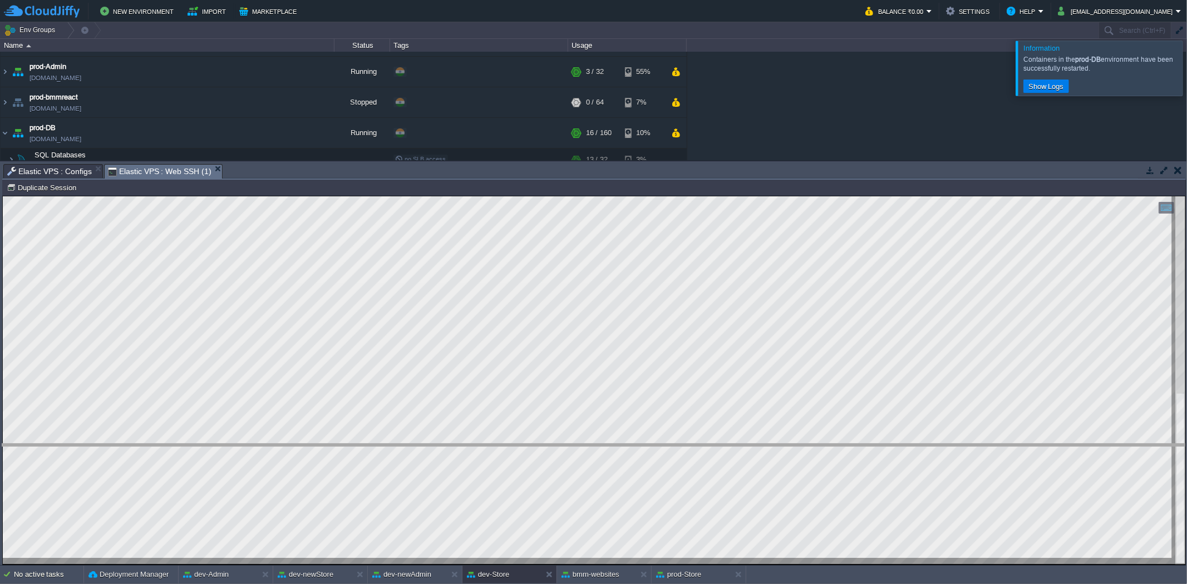
drag, startPoint x: 320, startPoint y: 165, endPoint x: 377, endPoint y: 445, distance: 286.1
click at [377, 445] on body "New Environment Import Marketplace Bonus ₹0.00 Upgrade Account Balance ₹0.00 Se…" at bounding box center [593, 292] width 1187 height 584
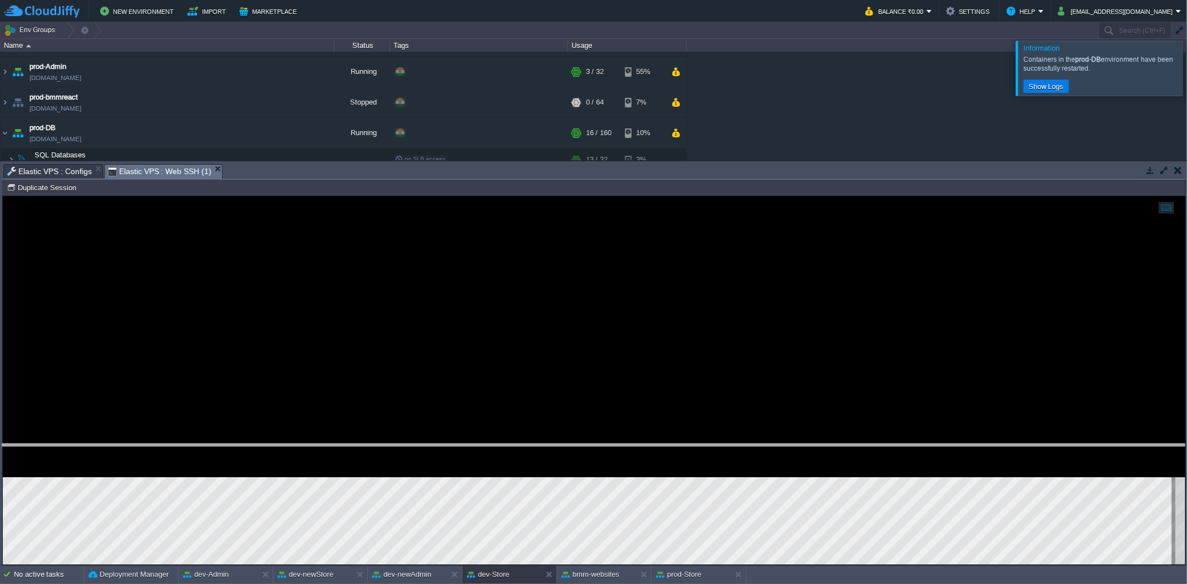
scroll to position [165, 0]
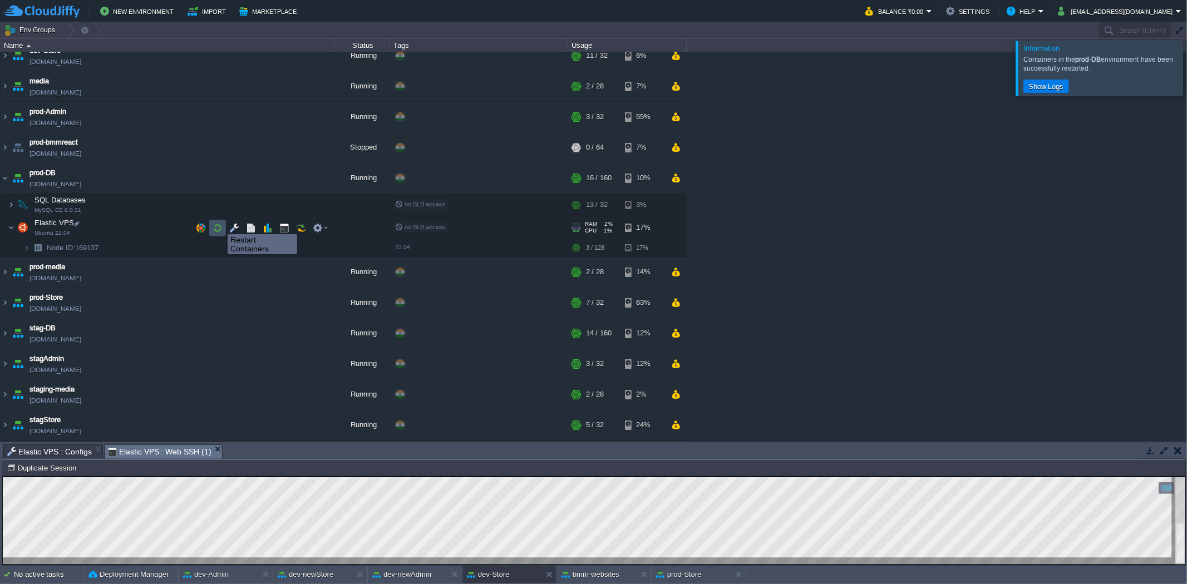
click at [219, 224] on button "button" at bounding box center [218, 228] width 10 height 10
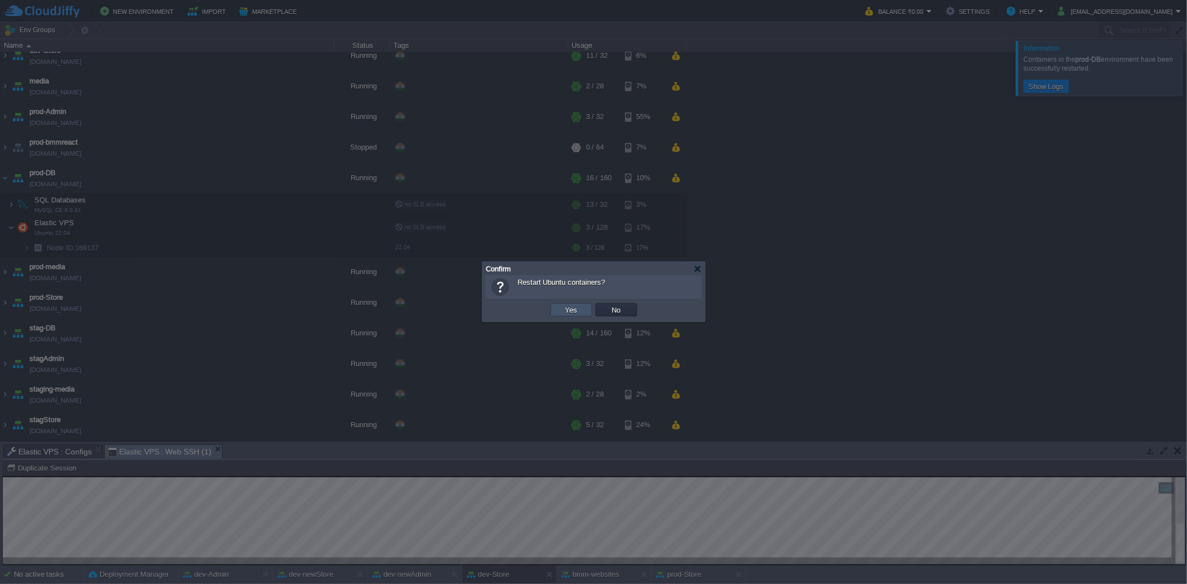
click at [571, 310] on button "Yes" at bounding box center [571, 310] width 19 height 10
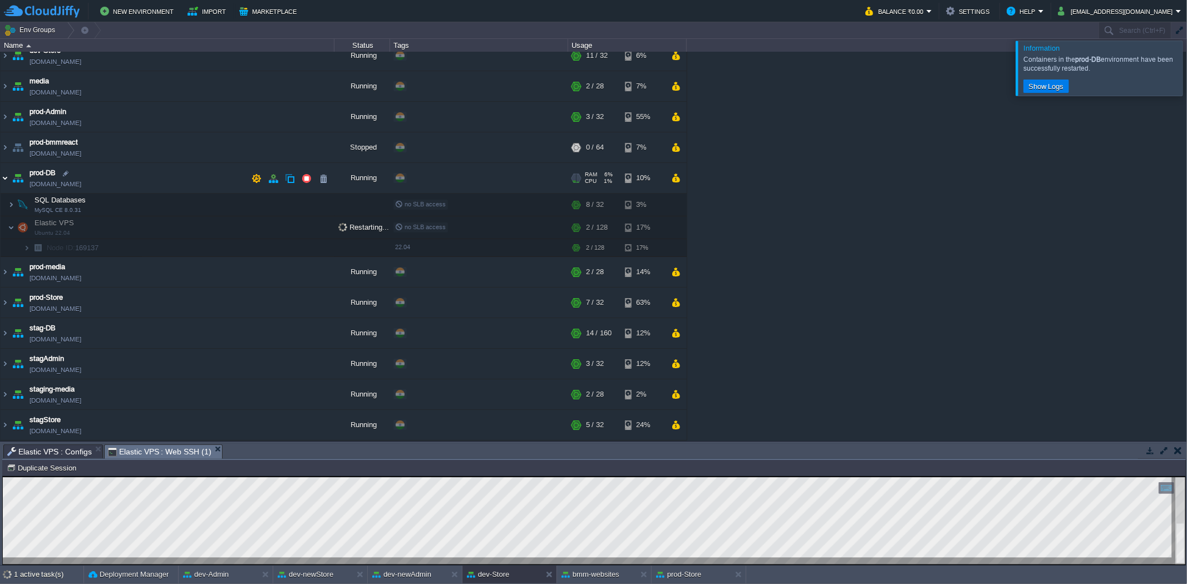
click at [4, 177] on img at bounding box center [5, 178] width 9 height 30
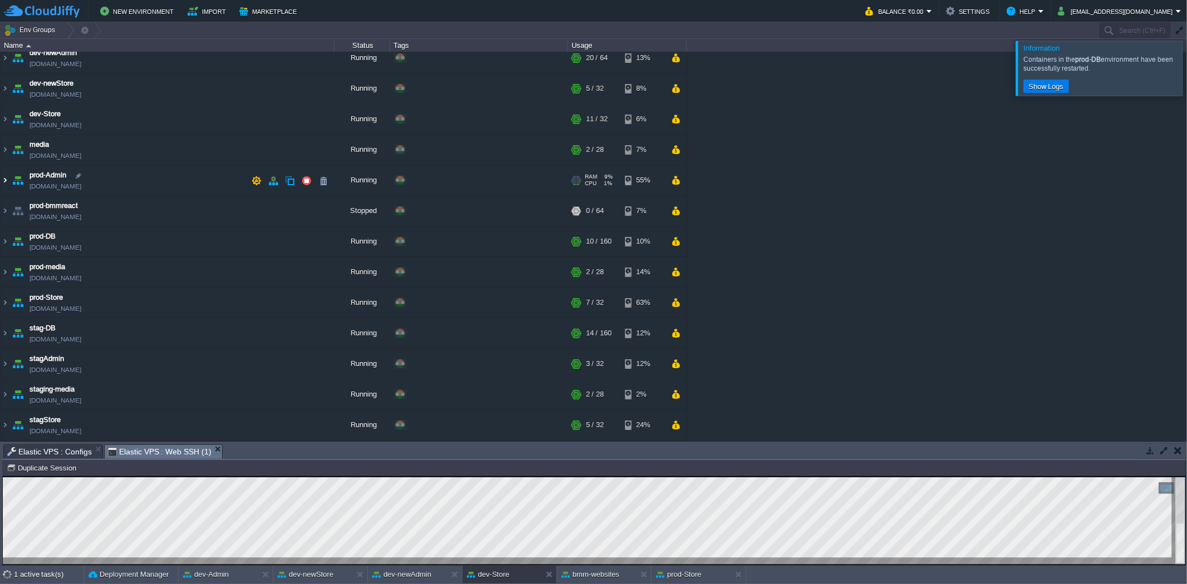
scroll to position [102, 0]
click at [6, 306] on img at bounding box center [5, 303] width 9 height 30
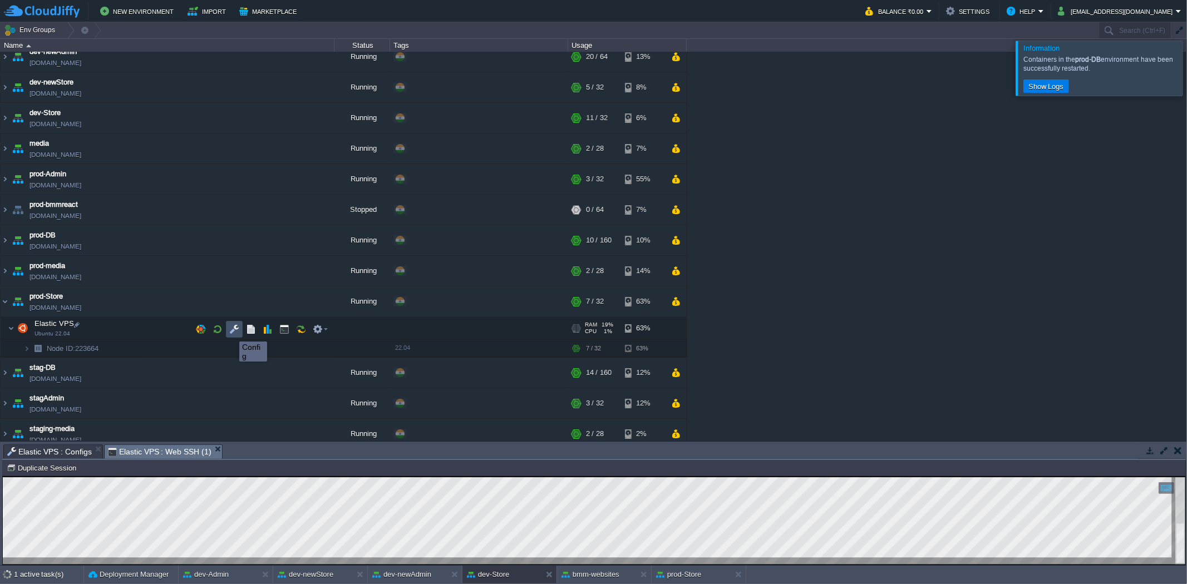
click at [231, 332] on button "button" at bounding box center [234, 329] width 10 height 10
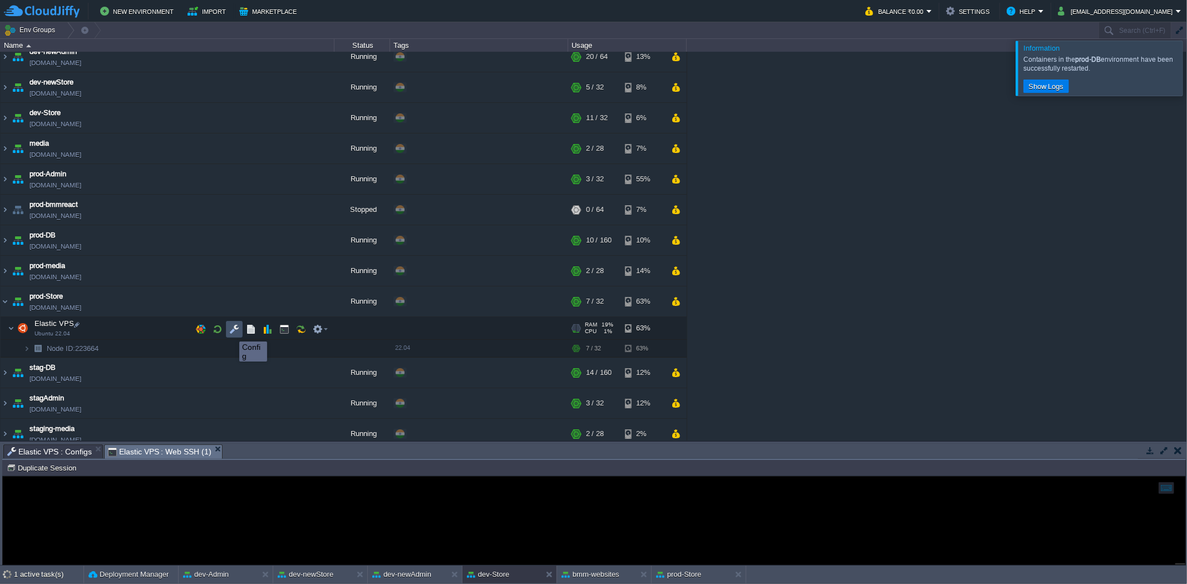
scroll to position [0, 0]
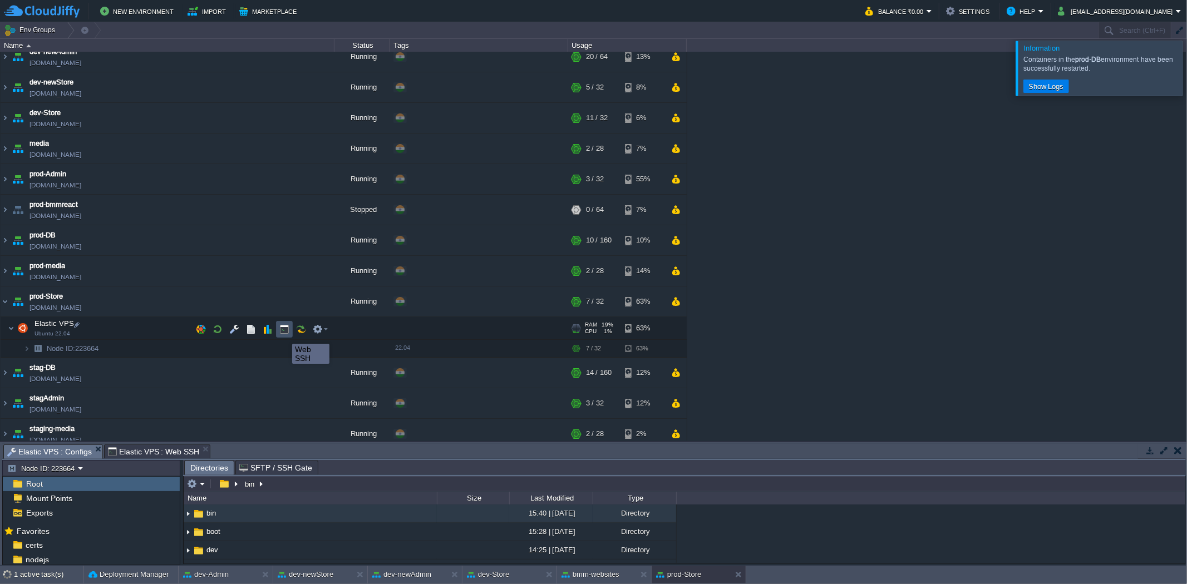
click at [286, 334] on button "button" at bounding box center [284, 329] width 10 height 10
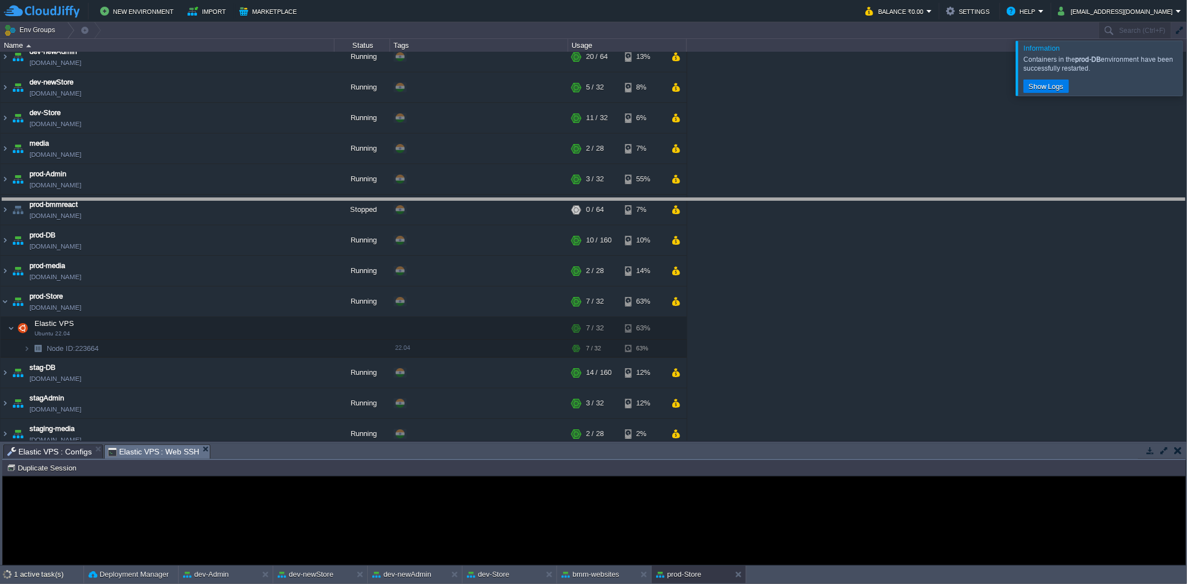
drag, startPoint x: 318, startPoint y: 455, endPoint x: 310, endPoint y: 209, distance: 246.0
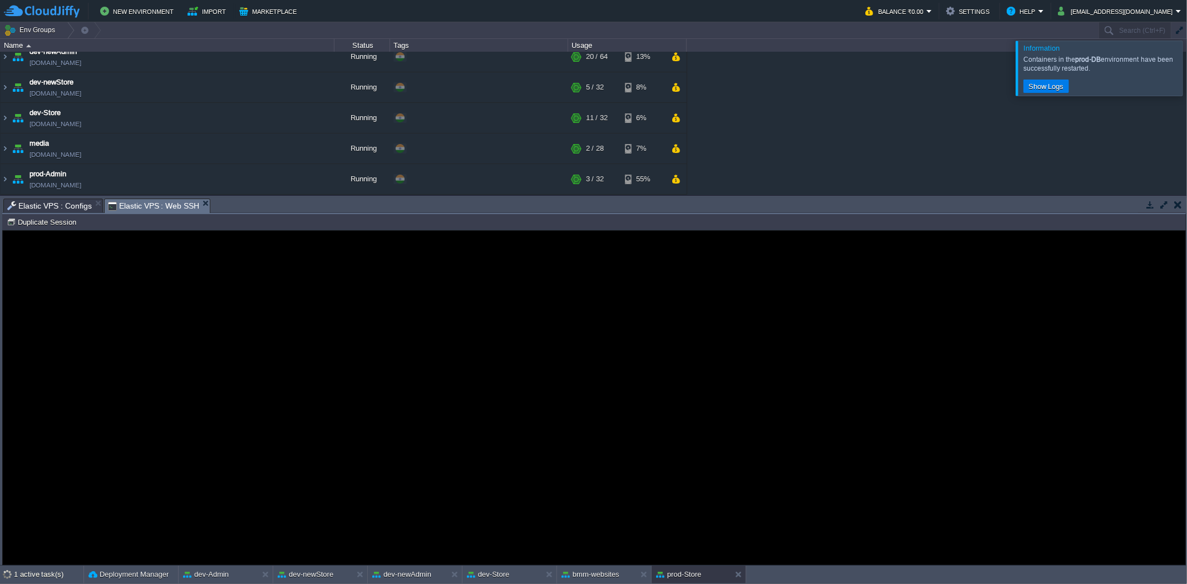
click at [47, 204] on span "Elastic VPS : Configs" at bounding box center [49, 205] width 85 height 13
click at [145, 199] on span "Elastic VPS : Web SSH" at bounding box center [154, 206] width 92 height 14
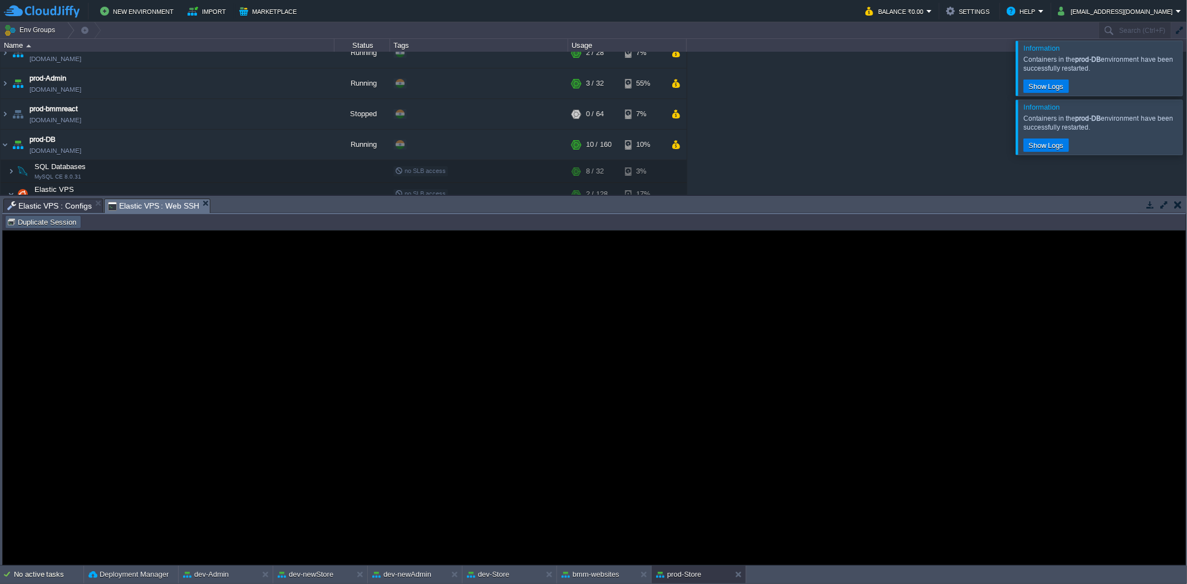
click at [62, 226] on button "Duplicate Session" at bounding box center [43, 222] width 73 height 10
type input "#000000"
